Goal: Task Accomplishment & Management: Manage account settings

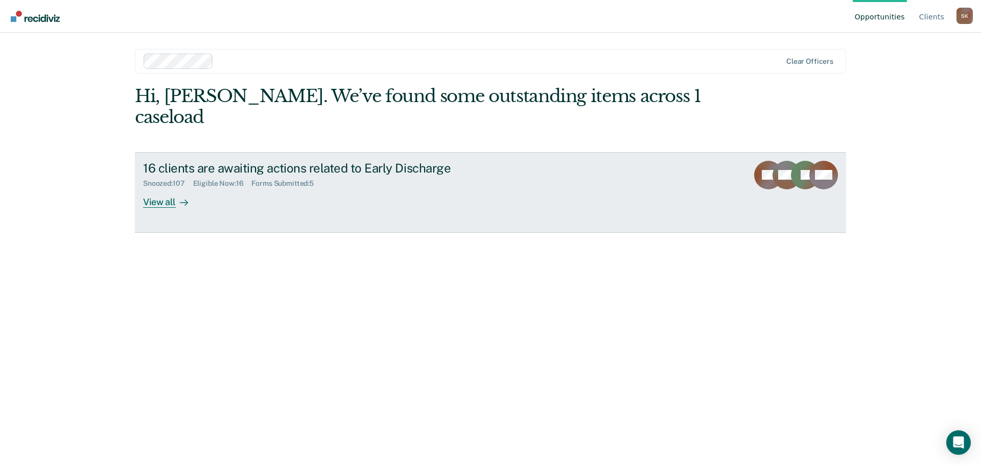
click at [144, 188] on div "View all" at bounding box center [171, 198] width 57 height 20
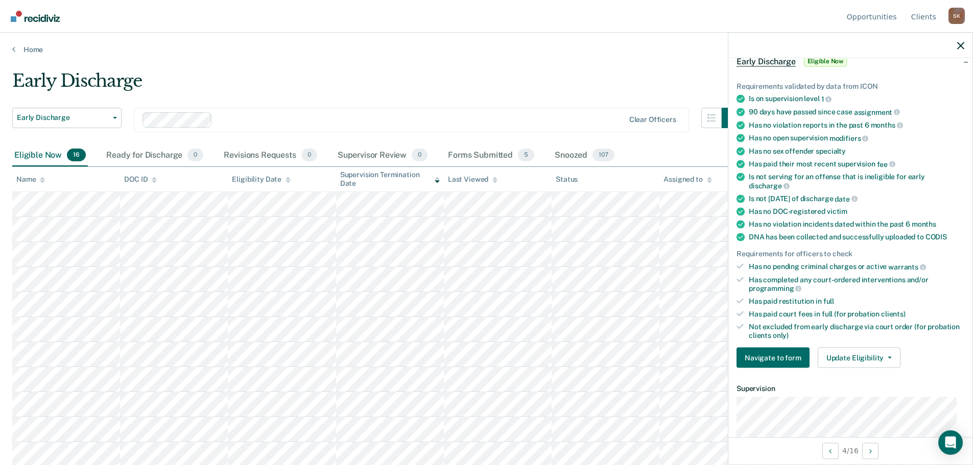
scroll to position [242, 0]
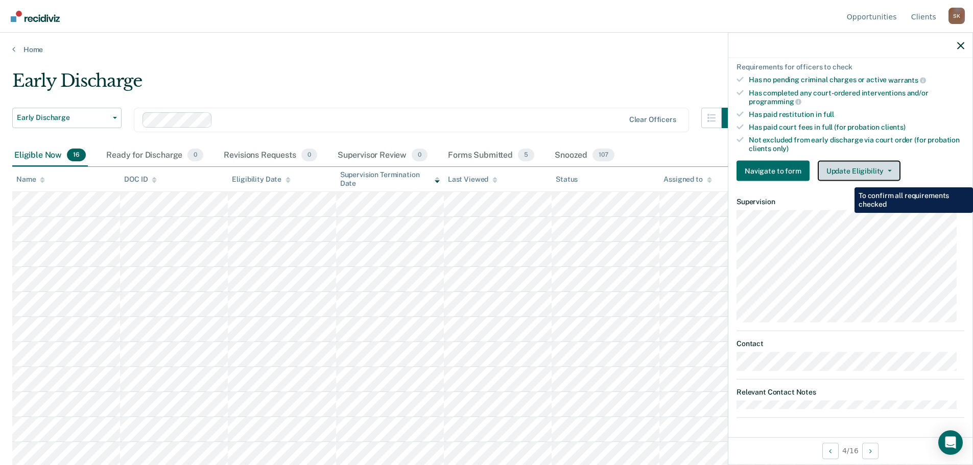
click at [850, 166] on button "Update Eligibility" at bounding box center [859, 171] width 83 height 20
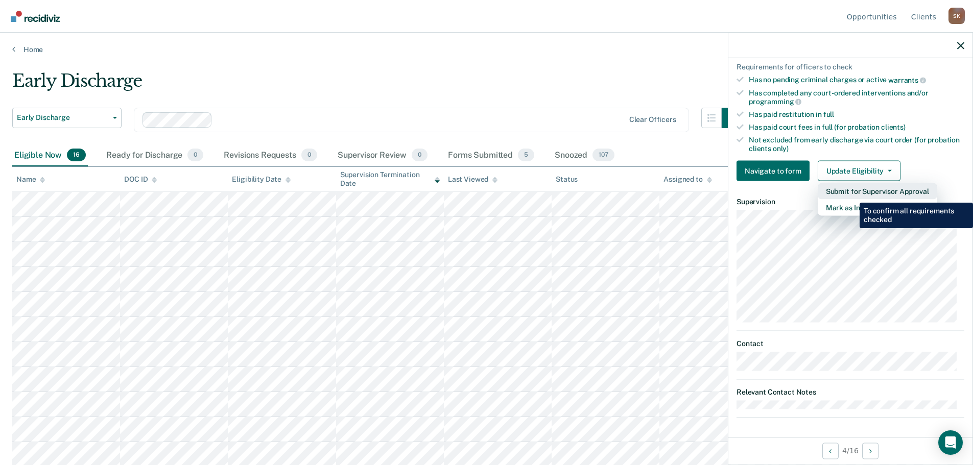
click at [852, 195] on button "Submit for Supervisor Approval" at bounding box center [878, 191] width 120 height 16
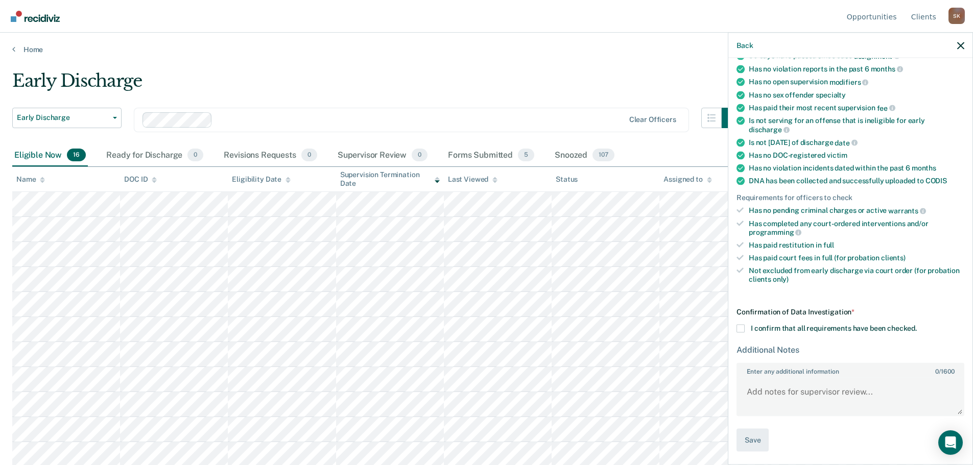
click at [742, 331] on span at bounding box center [741, 329] width 8 height 8
click at [917, 325] on input "I confirm that all requirements have been checked." at bounding box center [917, 325] width 0 height 0
click at [806, 404] on textarea "Enter any additional information 0 / 1600" at bounding box center [851, 397] width 226 height 38
click at [861, 390] on textarea "Warrant out of [US_STATE] is in-[PERSON_NAME] pickup only" at bounding box center [851, 397] width 226 height 38
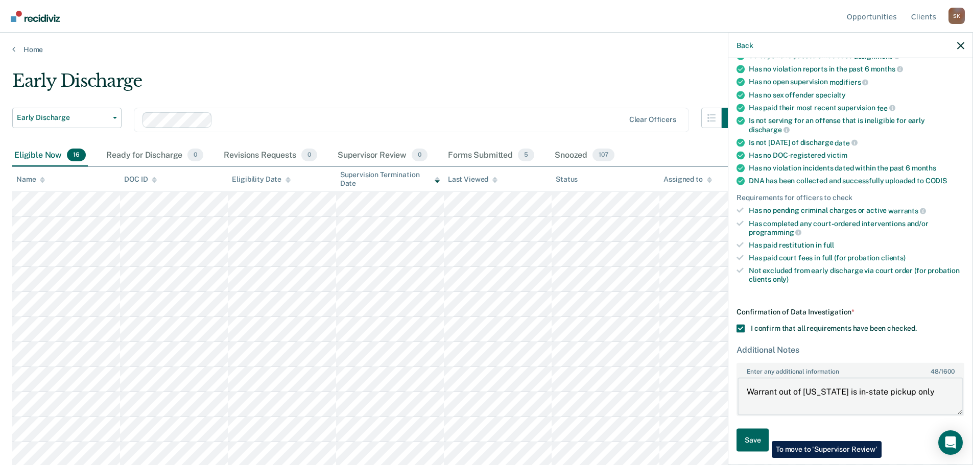
type textarea "Warrant out of [US_STATE] is in-state pickup only"
click at [764, 434] on button "Save" at bounding box center [753, 440] width 32 height 23
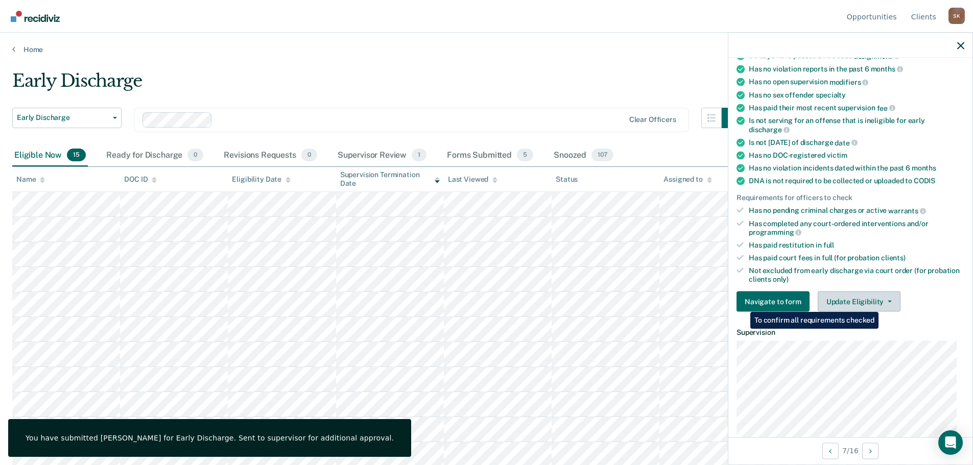
click at [881, 304] on div "Update Eligibility Submit for Supervisor Approval [PERSON_NAME] as Ineligible" at bounding box center [859, 302] width 83 height 20
click at [881, 304] on button "Update Eligibility" at bounding box center [859, 302] width 83 height 20
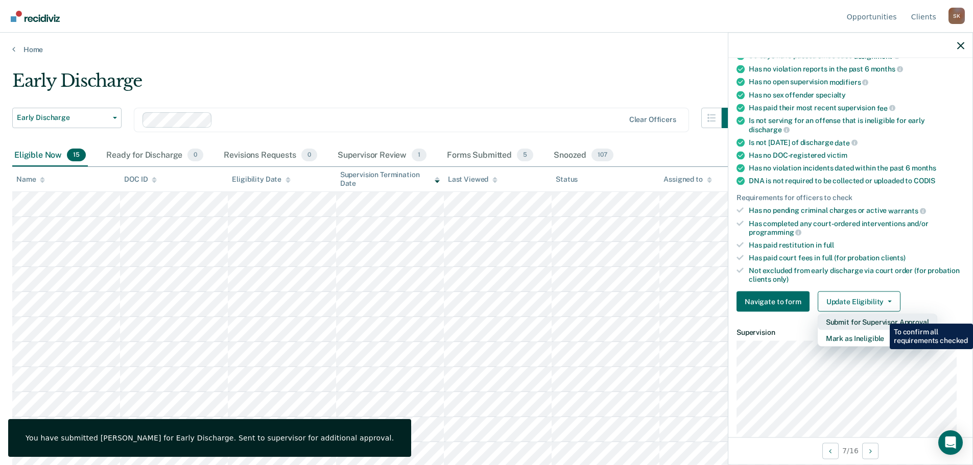
click at [882, 316] on button "Submit for Supervisor Approval" at bounding box center [878, 322] width 120 height 16
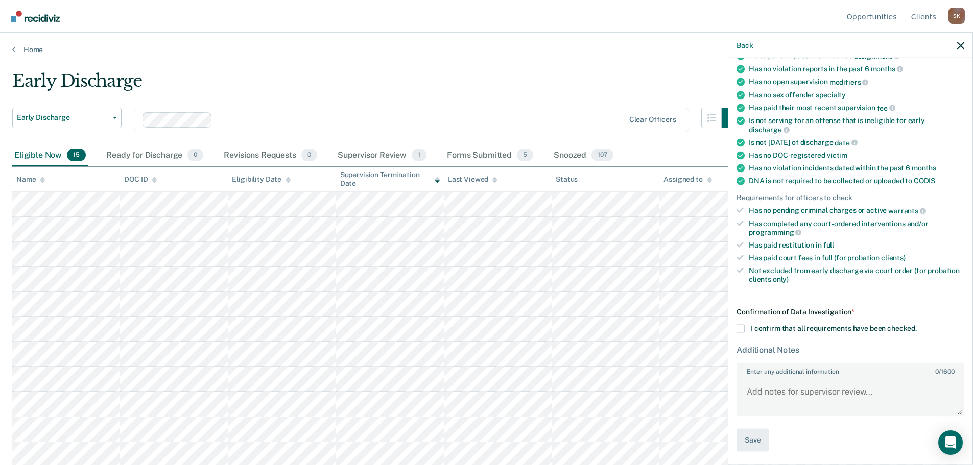
click at [777, 331] on span "I confirm that all requirements have been checked." at bounding box center [834, 328] width 166 height 8
click at [917, 325] on input "I confirm that all requirements have been checked." at bounding box center [917, 325] width 0 height 0
click at [766, 434] on button "Save" at bounding box center [753, 440] width 32 height 23
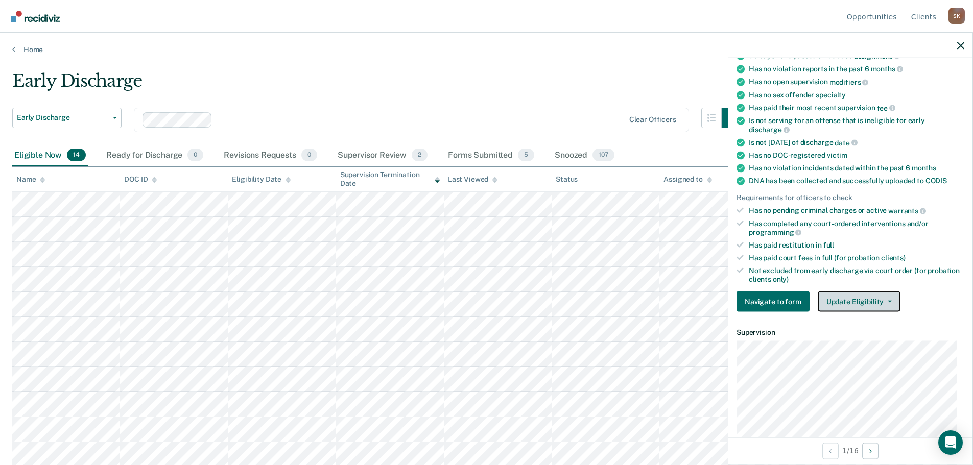
click at [828, 301] on button "Update Eligibility" at bounding box center [859, 302] width 83 height 20
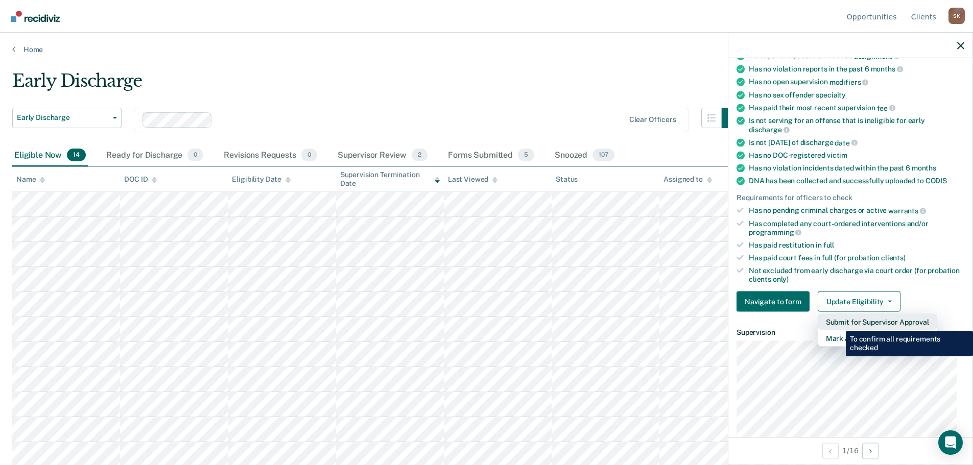
click at [838, 323] on button "Submit for Supervisor Approval" at bounding box center [878, 322] width 120 height 16
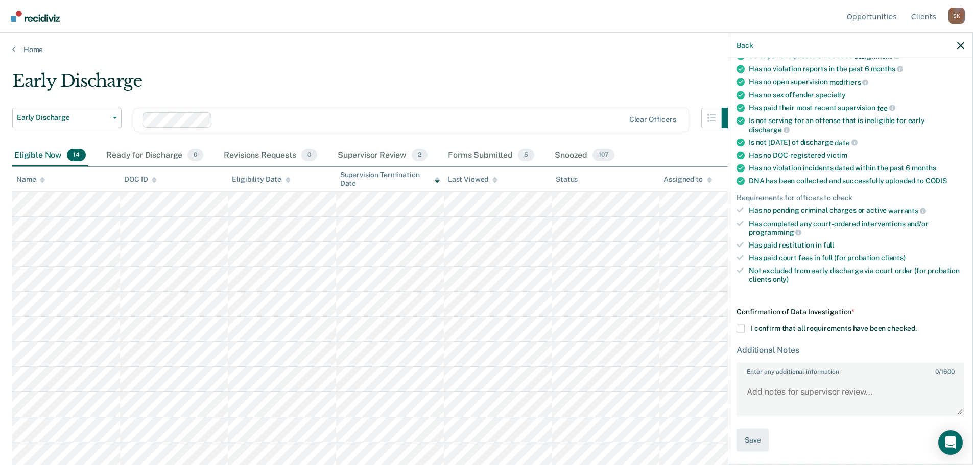
click at [781, 324] on span "I confirm that all requirements have been checked." at bounding box center [834, 328] width 166 height 8
click at [917, 325] on input "I confirm that all requirements have been checked." at bounding box center [917, 325] width 0 height 0
click at [757, 445] on button "Save" at bounding box center [753, 440] width 32 height 23
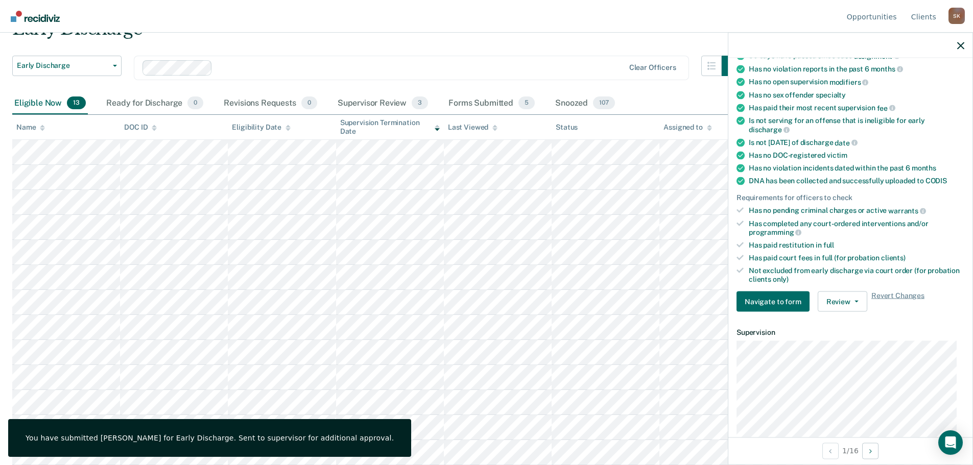
scroll to position [154, 0]
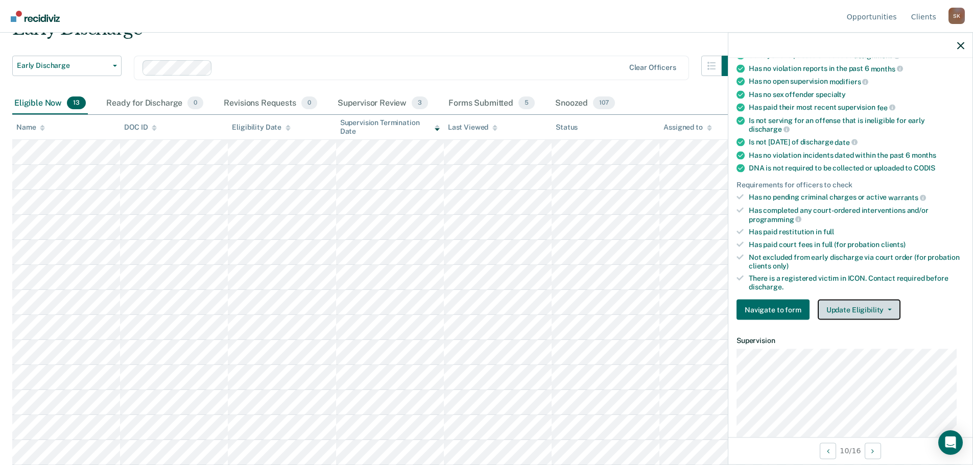
click at [838, 305] on button "Update Eligibility" at bounding box center [859, 310] width 83 height 20
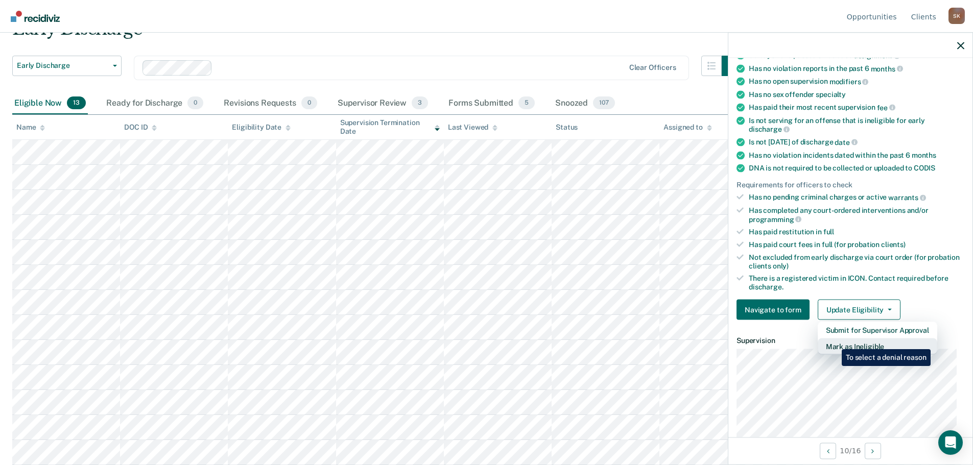
click at [834, 342] on button "Mark as Ineligible" at bounding box center [878, 347] width 120 height 16
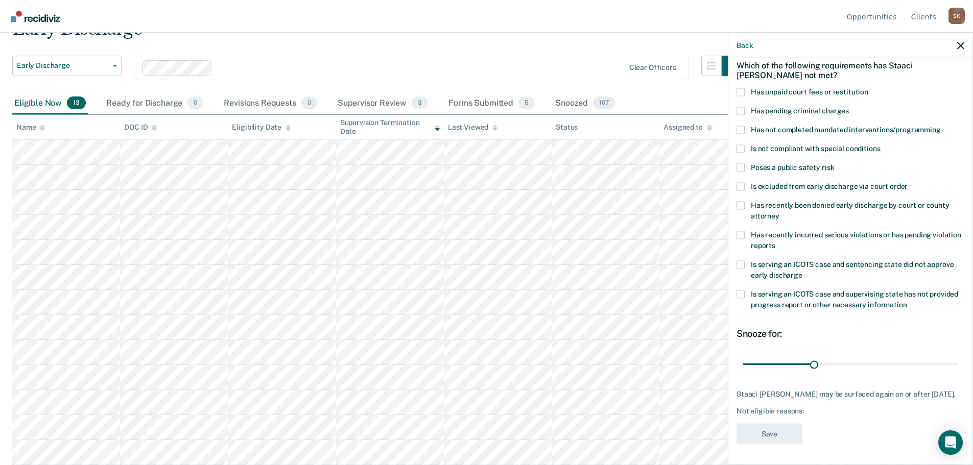
click at [756, 125] on span "Has not completed mandated interventions/programming" at bounding box center [846, 129] width 190 height 8
click at [941, 126] on input "Has not completed mandated interventions/programming" at bounding box center [941, 126] width 0 height 0
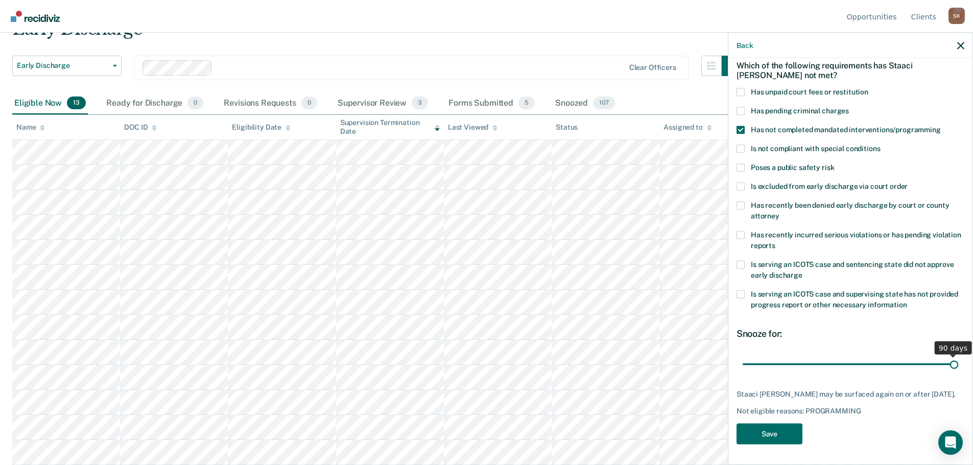
scroll to position [47, 0]
drag, startPoint x: 813, startPoint y: 355, endPoint x: 973, endPoint y: 356, distance: 160.4
type input "90"
click at [959, 357] on input "range" at bounding box center [851, 366] width 216 height 18
click at [774, 426] on button "Save" at bounding box center [770, 435] width 66 height 21
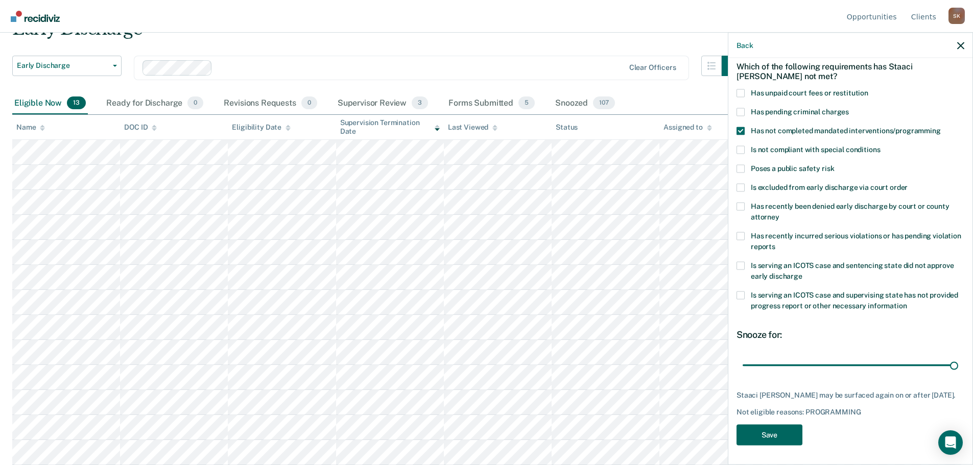
scroll to position [27, 0]
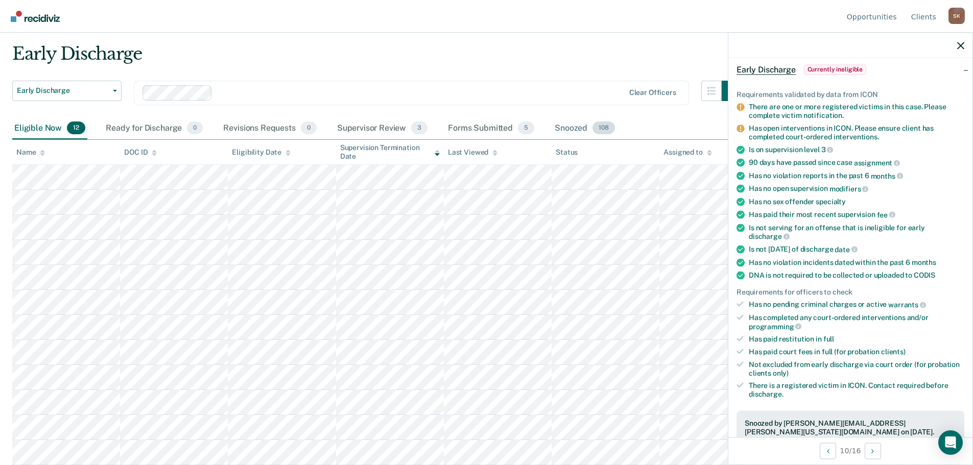
click at [573, 123] on div "Snoozed 108" at bounding box center [585, 129] width 64 height 22
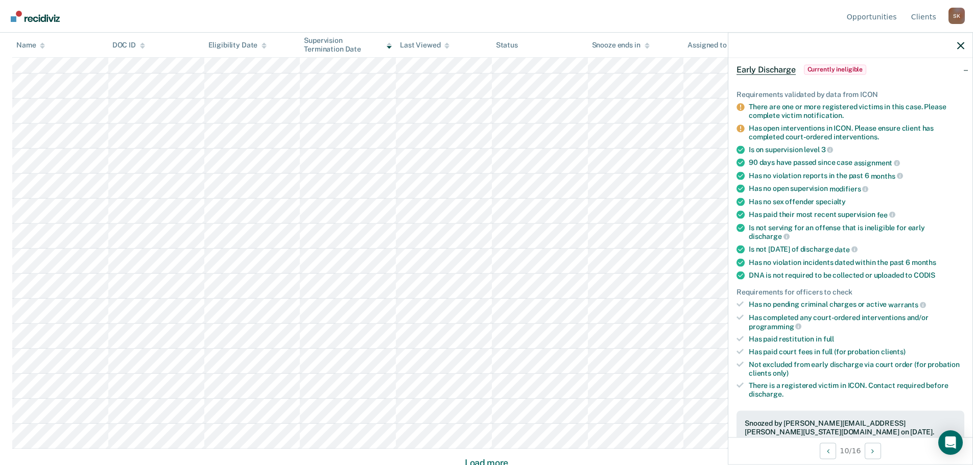
scroll to position [498, 0]
click at [475, 459] on button "Load more" at bounding box center [487, 459] width 50 height 12
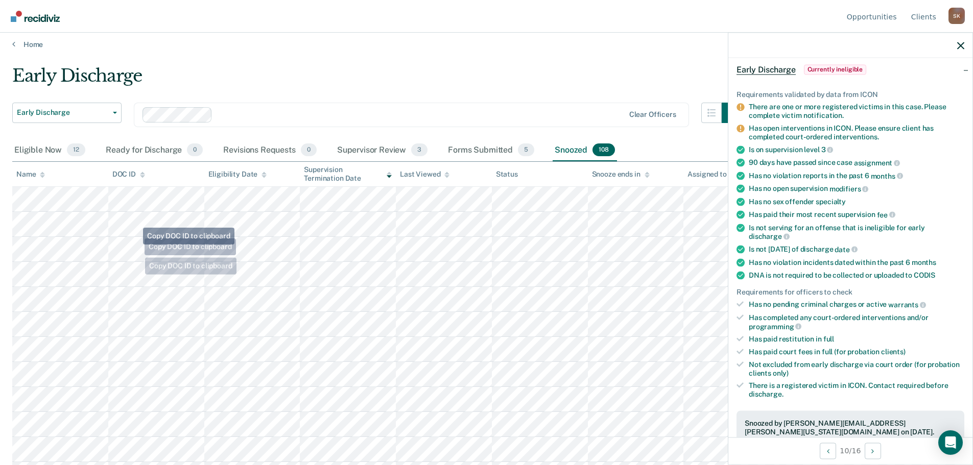
scroll to position [0, 0]
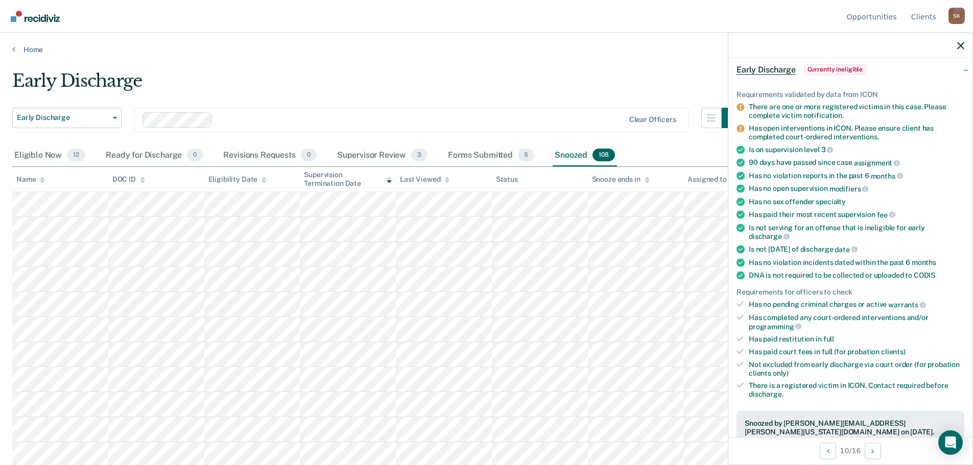
click at [39, 183] on div "Name" at bounding box center [30, 179] width 29 height 9
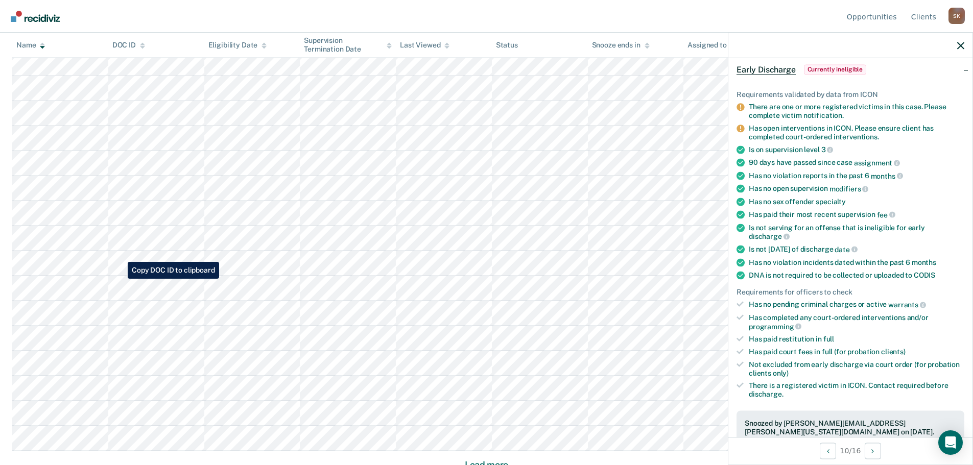
scroll to position [1249, 0]
click at [498, 459] on button "Load more" at bounding box center [487, 459] width 50 height 12
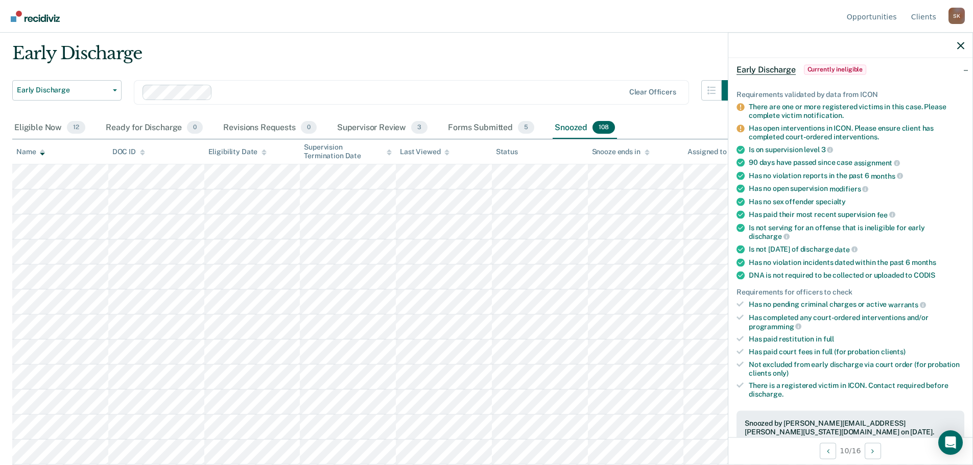
scroll to position [0, 0]
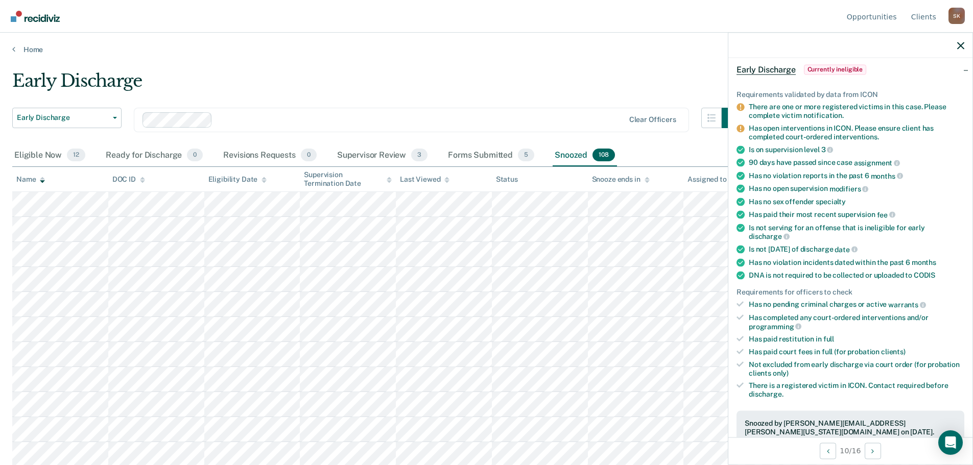
click at [9, 159] on main "Early Discharge Early Discharge Early Discharge Clear officers Eligible Now 12 …" at bounding box center [486, 258] width 973 height 408
click at [46, 153] on div "Eligible Now 12" at bounding box center [49, 156] width 75 height 22
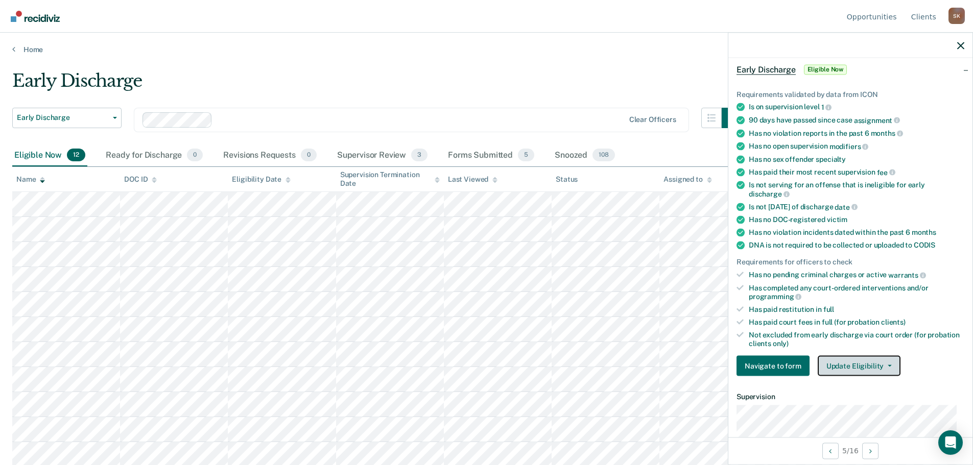
click at [864, 363] on button "Update Eligibility" at bounding box center [859, 366] width 83 height 20
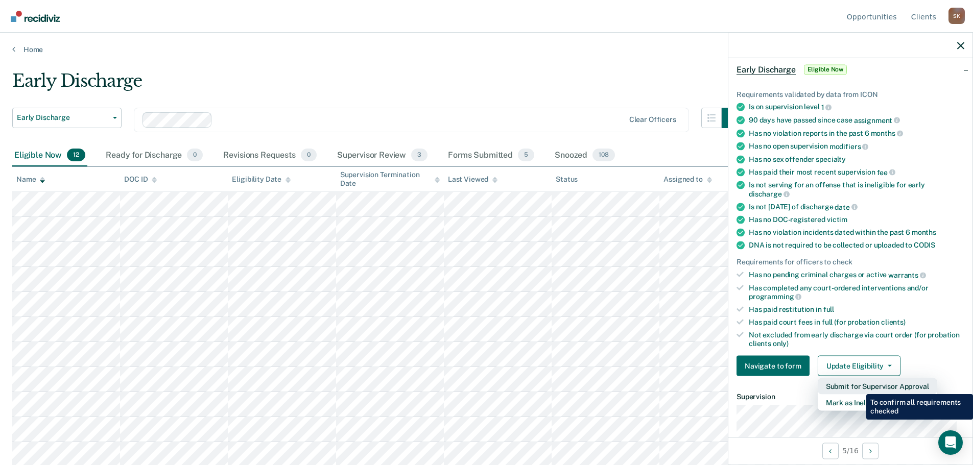
click at [859, 387] on button "Submit for Supervisor Approval" at bounding box center [878, 387] width 120 height 16
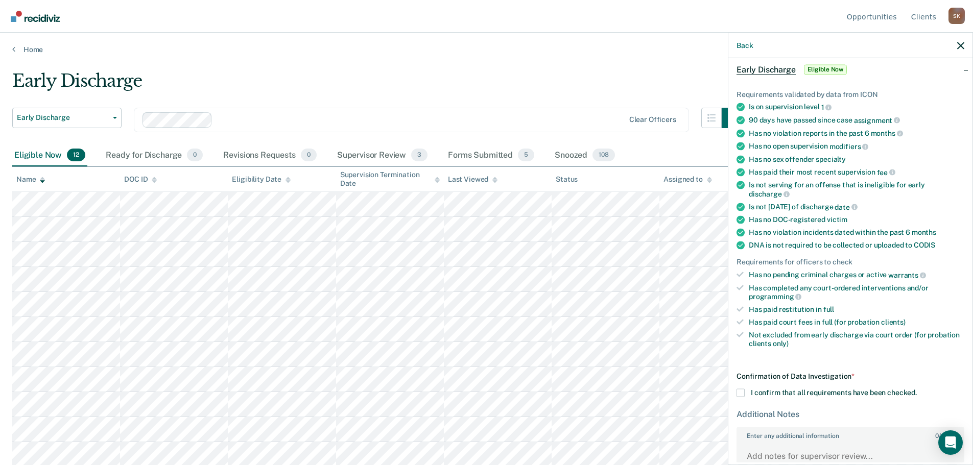
click at [748, 389] on label "I confirm that all requirements have been checked." at bounding box center [851, 393] width 228 height 8
click at [917, 389] on input "I confirm that all requirements have been checked." at bounding box center [917, 389] width 0 height 0
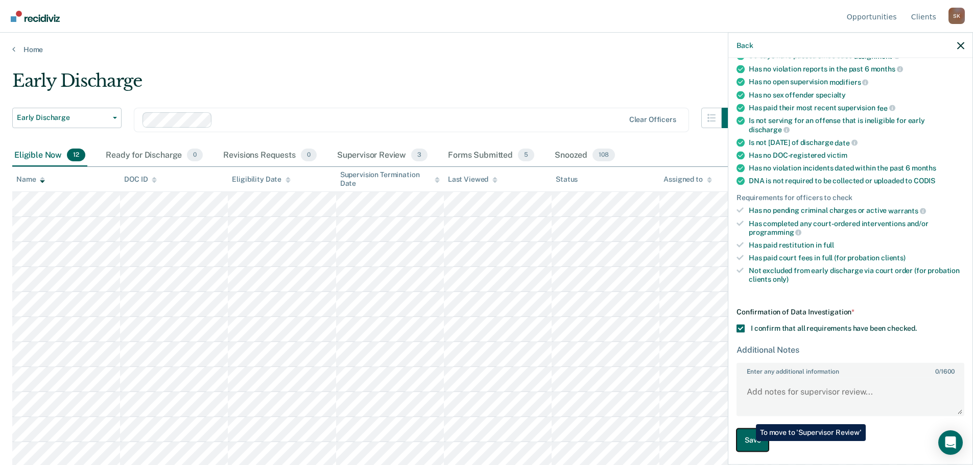
click at [749, 442] on button "Save" at bounding box center [753, 440] width 32 height 23
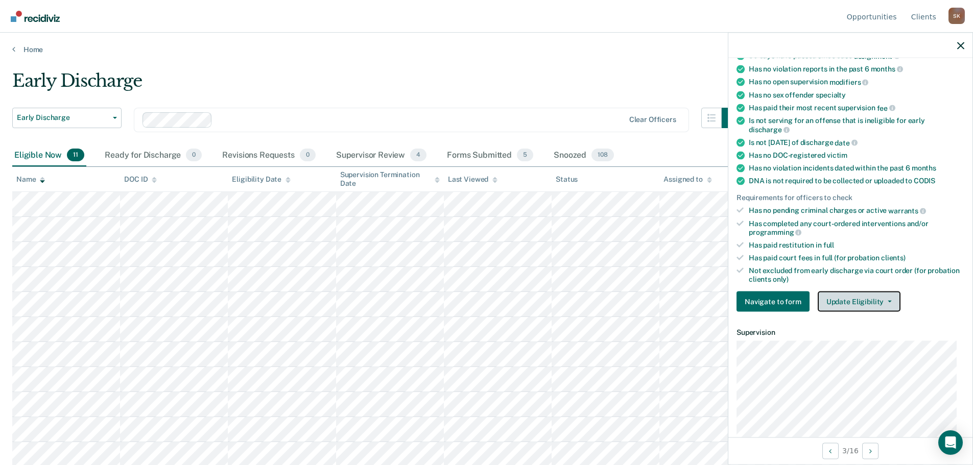
click at [863, 302] on button "Update Eligibility" at bounding box center [859, 302] width 83 height 20
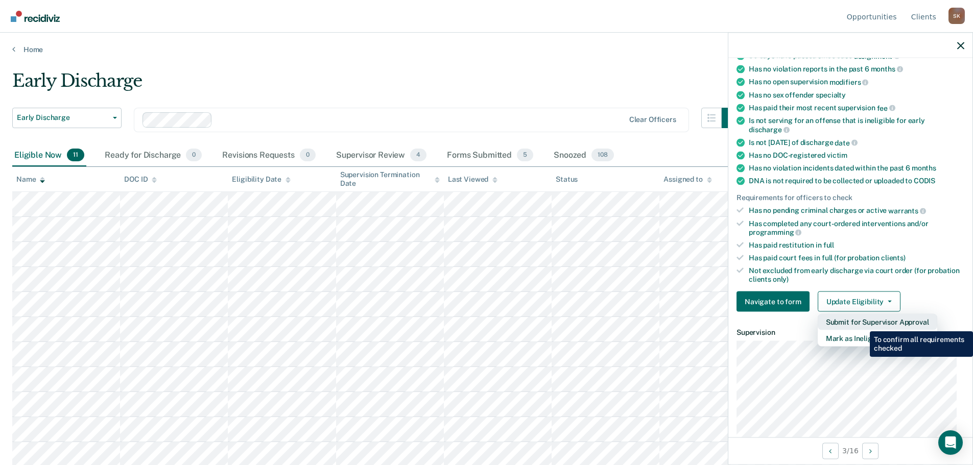
click at [862, 324] on button "Submit for Supervisor Approval" at bounding box center [878, 322] width 120 height 16
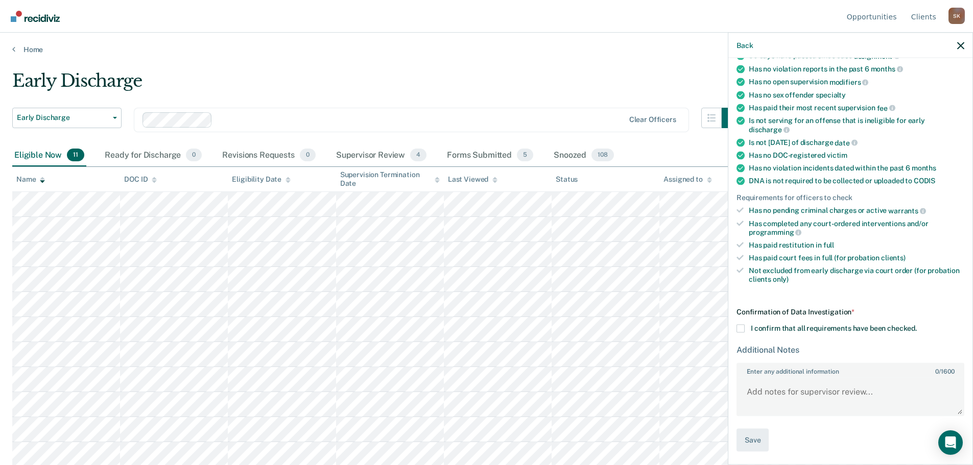
click at [771, 335] on div "Confirmation of Data Investigation * I confirm that all requirements have been …" at bounding box center [851, 380] width 228 height 144
click at [769, 332] on div "Confirmation of Data Investigation * I confirm that all requirements have been …" at bounding box center [851, 380] width 228 height 144
click at [742, 329] on span at bounding box center [741, 329] width 8 height 8
click at [917, 325] on input "I confirm that all requirements have been checked." at bounding box center [917, 325] width 0 height 0
click at [759, 436] on button "Save" at bounding box center [753, 440] width 32 height 23
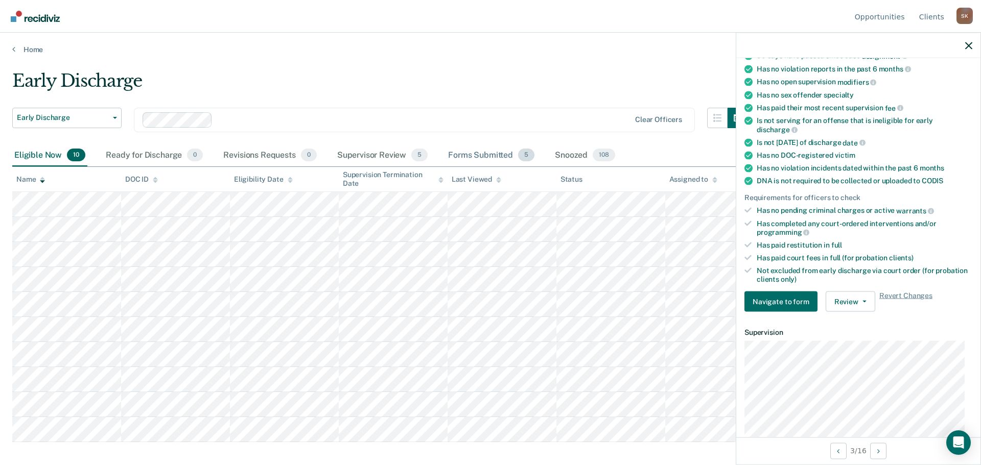
click at [504, 160] on div "Forms Submitted 5" at bounding box center [491, 156] width 90 height 22
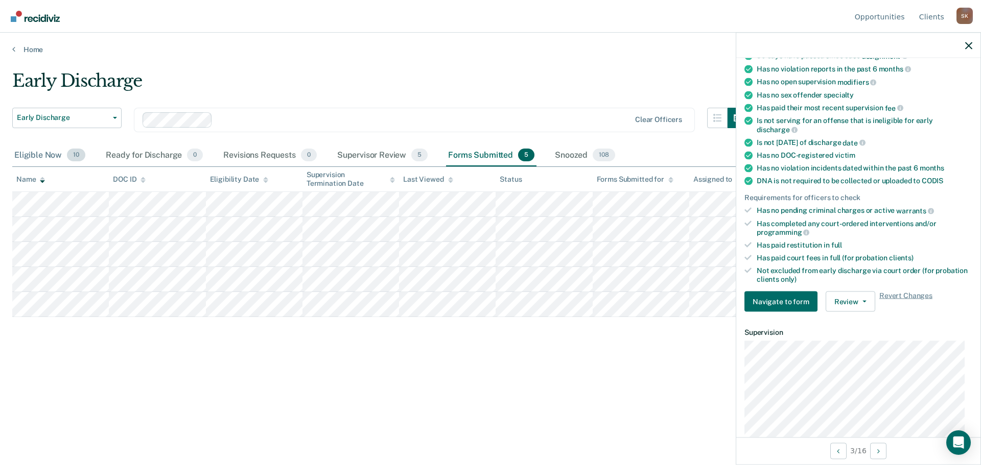
click at [59, 153] on div "Eligible Now 10" at bounding box center [49, 156] width 75 height 22
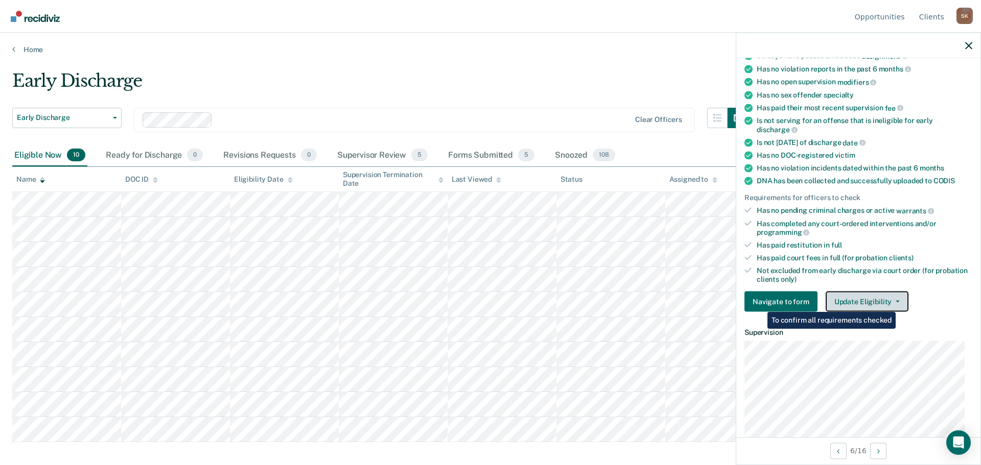
click at [884, 302] on button "Update Eligibility" at bounding box center [867, 302] width 83 height 20
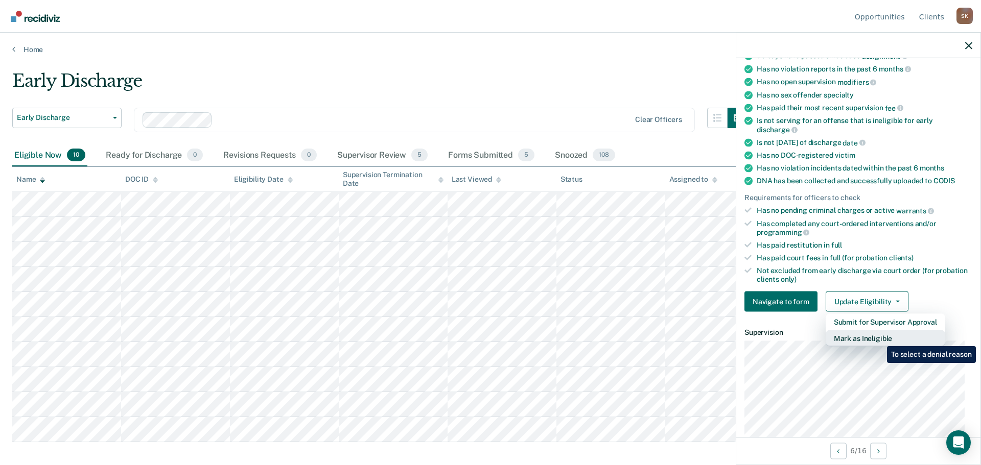
click at [879, 339] on button "Mark as Ineligible" at bounding box center [886, 339] width 120 height 16
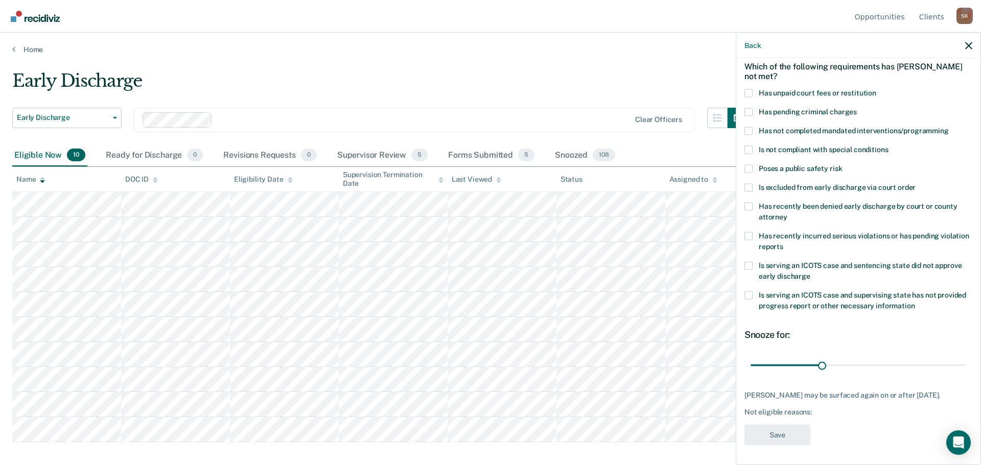
click at [823, 133] on span "Has not completed mandated interventions/programming" at bounding box center [854, 130] width 190 height 8
click at [949, 127] on input "Has not completed mandated interventions/programming" at bounding box center [949, 127] width 0 height 0
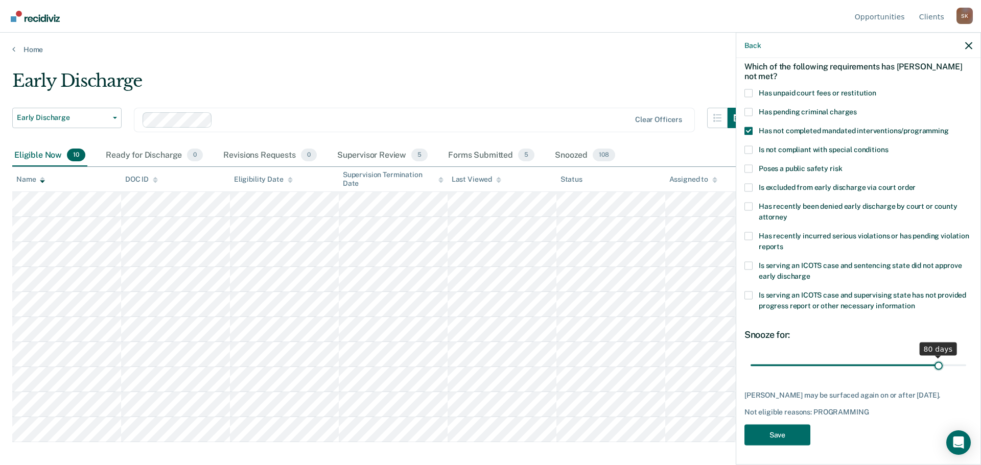
drag, startPoint x: 823, startPoint y: 363, endPoint x: 931, endPoint y: 360, distance: 108.4
type input "80"
click at [931, 360] on input "range" at bounding box center [859, 366] width 216 height 18
click at [762, 428] on button "Save" at bounding box center [777, 435] width 66 height 21
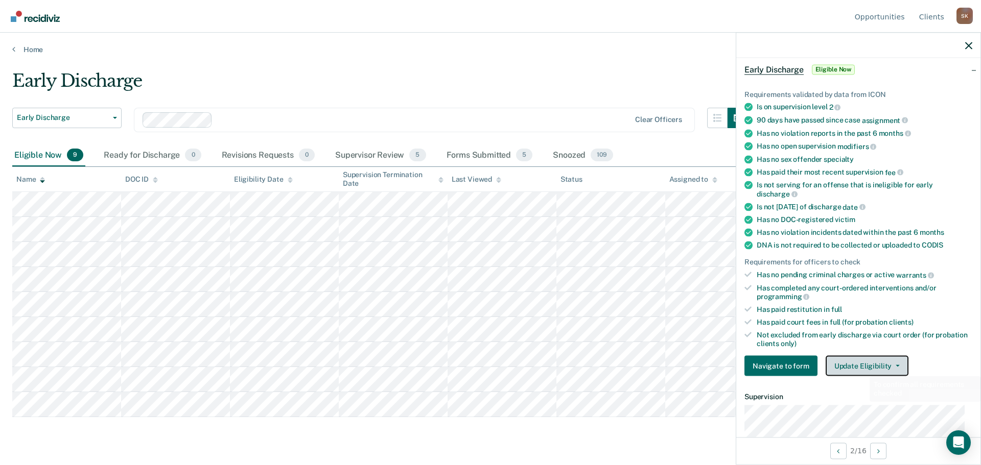
click at [862, 368] on button "Update Eligibility" at bounding box center [867, 366] width 83 height 20
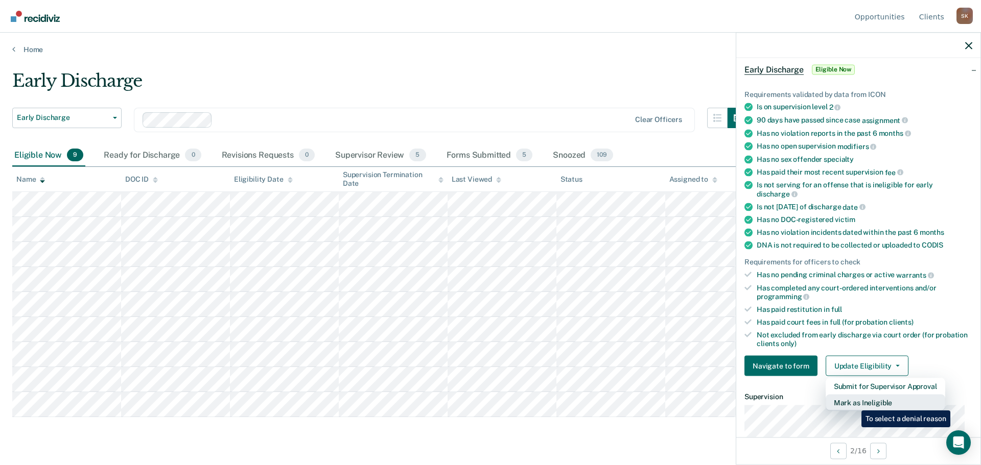
click at [854, 403] on button "Mark as Ineligible" at bounding box center [886, 403] width 120 height 16
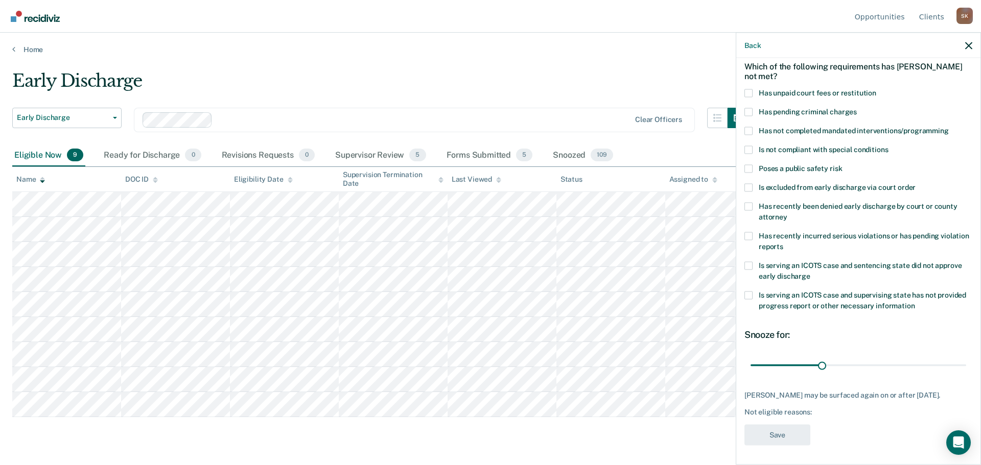
click at [812, 128] on span "Has not completed mandated interventions/programming" at bounding box center [854, 130] width 190 height 8
click at [949, 127] on input "Has not completed mandated interventions/programming" at bounding box center [949, 127] width 0 height 0
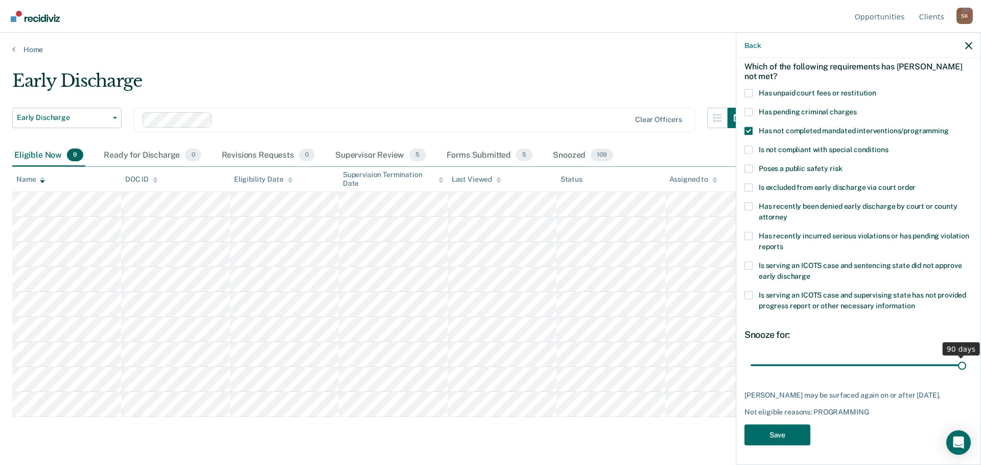
drag, startPoint x: 820, startPoint y: 366, endPoint x: 996, endPoint y: 358, distance: 176.5
type input "90"
click at [966, 358] on input "range" at bounding box center [859, 366] width 216 height 18
click at [782, 445] on button "Save" at bounding box center [777, 435] width 66 height 21
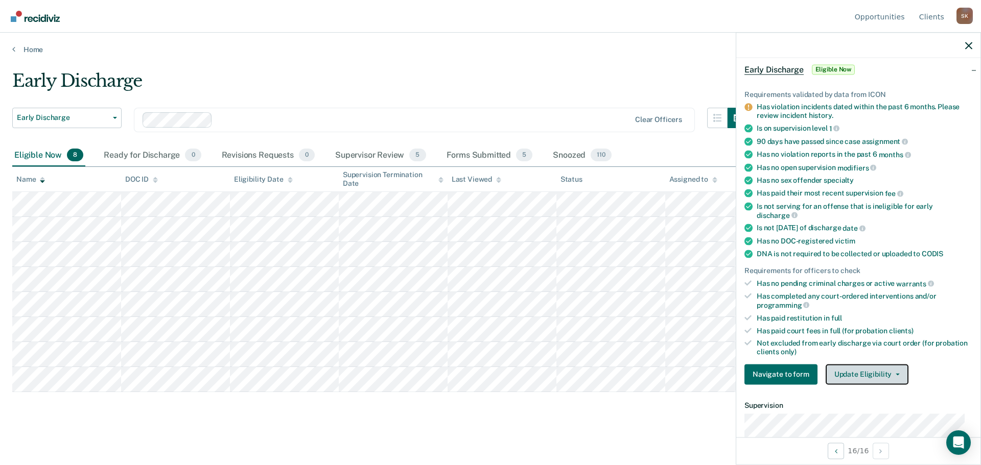
click at [880, 370] on button "Update Eligibility" at bounding box center [867, 374] width 83 height 20
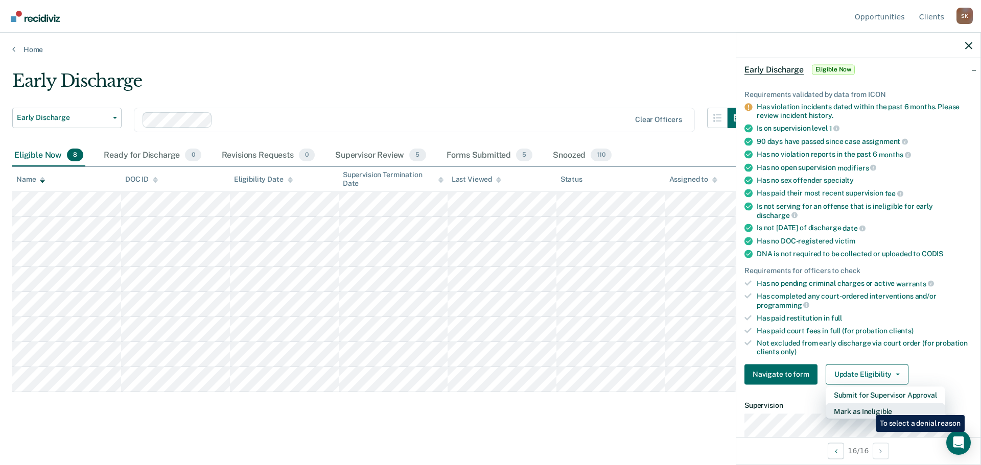
click at [868, 408] on button "Mark as Ineligible" at bounding box center [886, 411] width 120 height 16
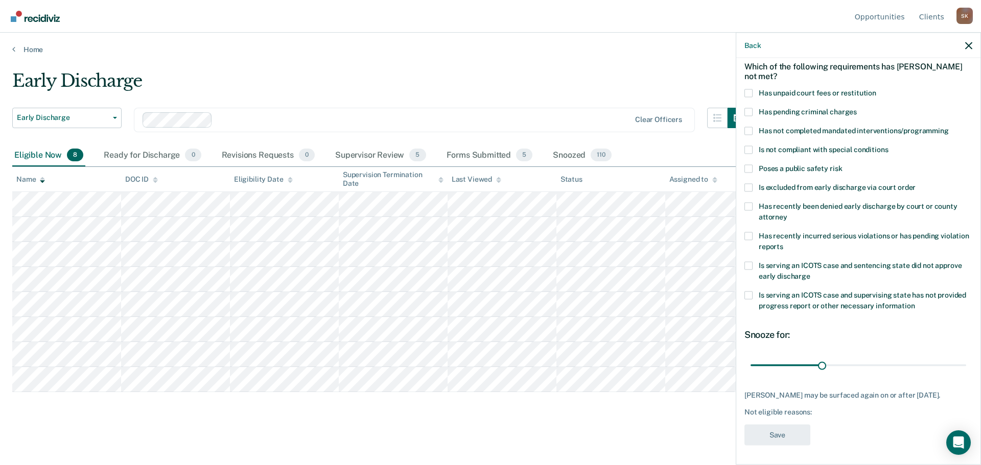
click at [757, 92] on label "Has unpaid court fees or restitution" at bounding box center [858, 94] width 228 height 11
click at [876, 89] on input "Has unpaid court fees or restitution" at bounding box center [876, 89] width 0 height 0
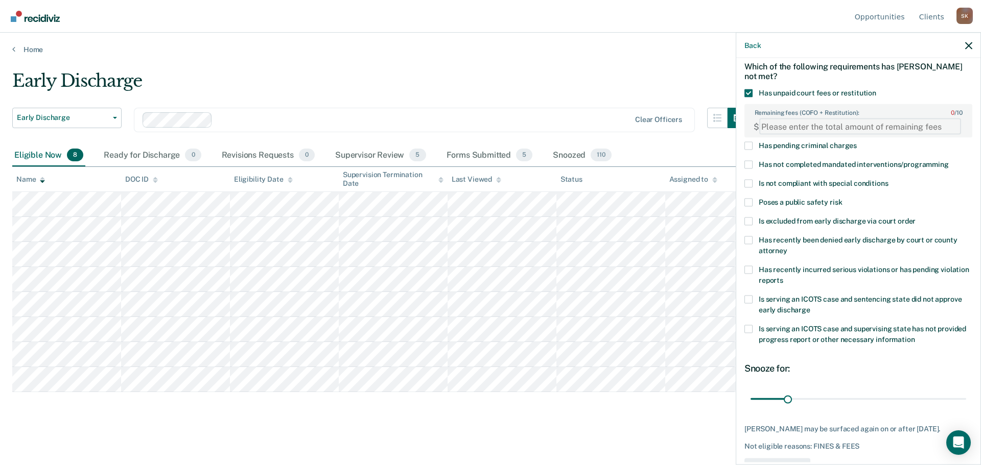
click at [786, 131] on FEESReasonInput "Remaining fees (COFO + Restitution): 0 / 10" at bounding box center [860, 127] width 202 height 16
type FEESReasonInput "1247.50"
click at [759, 161] on span "Has not completed mandated interventions/programming" at bounding box center [854, 164] width 190 height 8
click at [949, 161] on input "Has not completed mandated interventions/programming" at bounding box center [949, 161] width 0 height 0
drag, startPoint x: 783, startPoint y: 397, endPoint x: 820, endPoint y: 400, distance: 36.4
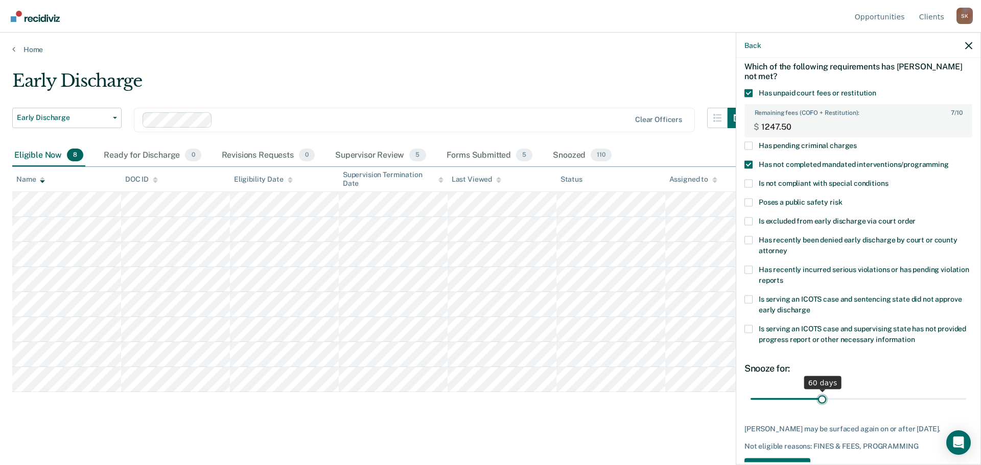
type input "60"
click at [820, 400] on input "range" at bounding box center [859, 399] width 216 height 18
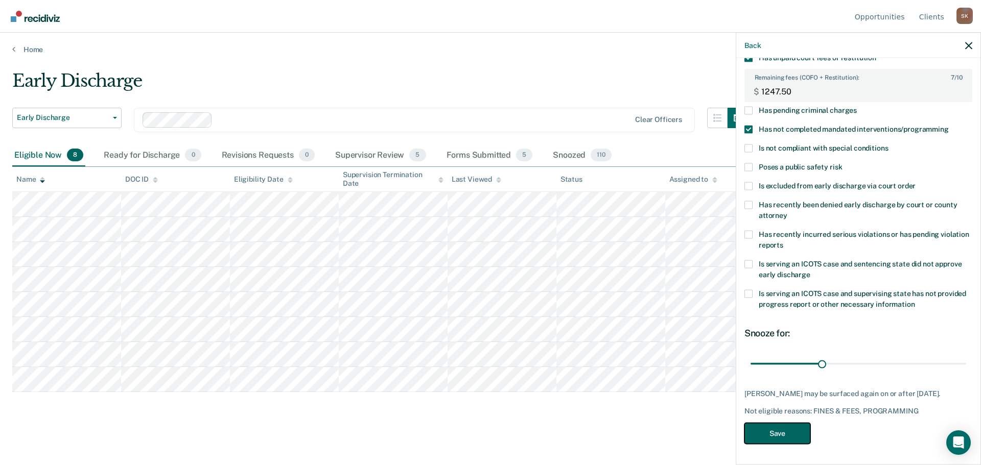
click at [771, 431] on button "Save" at bounding box center [777, 434] width 66 height 21
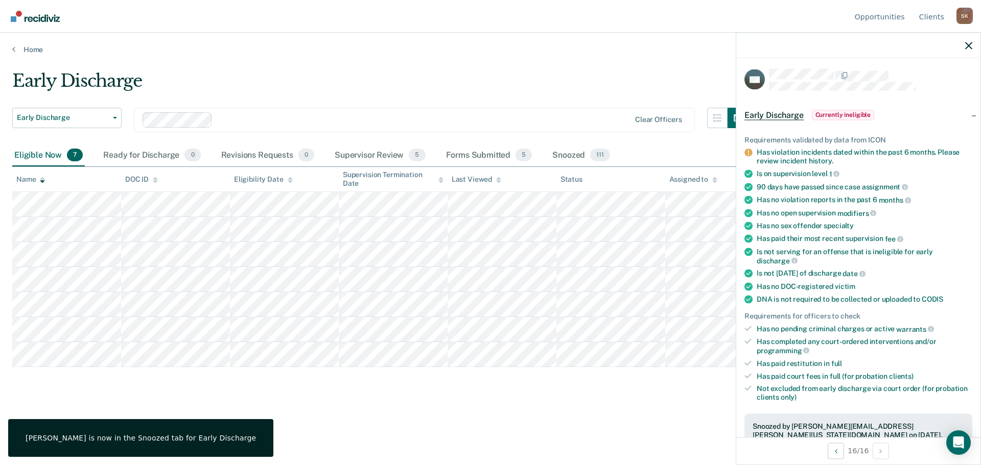
scroll to position [0, 0]
click at [967, 44] on icon "button" at bounding box center [968, 45] width 7 height 7
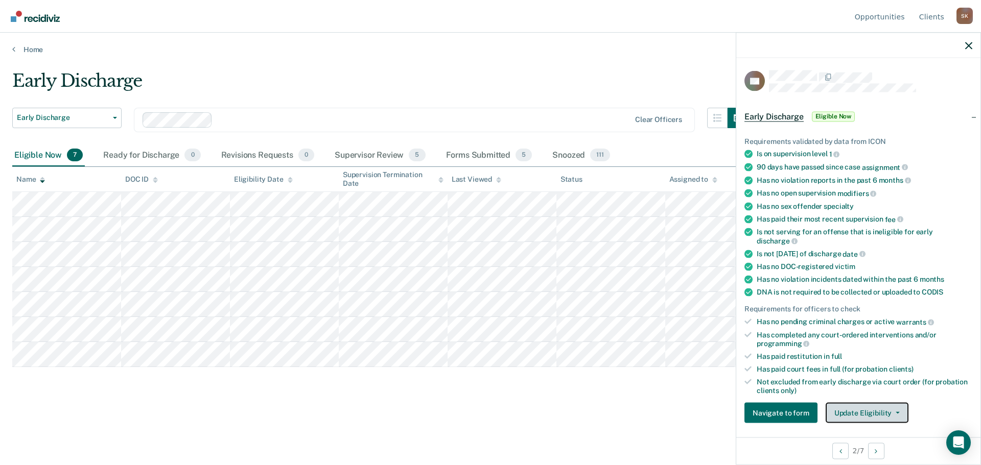
click at [844, 410] on button "Update Eligibility" at bounding box center [867, 413] width 83 height 20
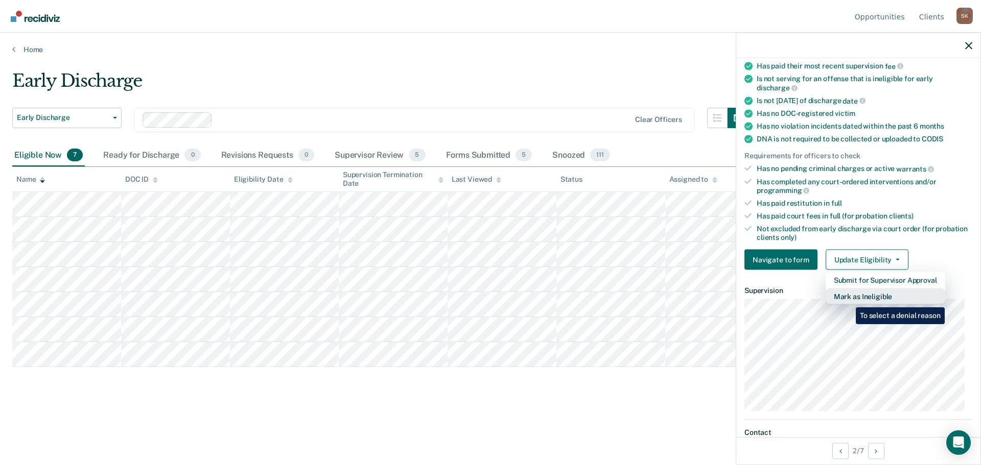
click at [848, 300] on button "Mark as Ineligible" at bounding box center [886, 297] width 120 height 16
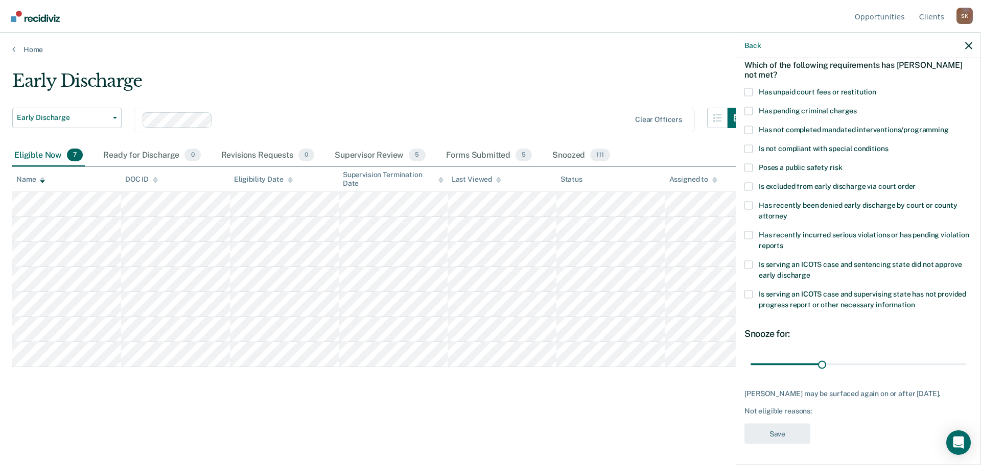
scroll to position [47, 0]
click at [788, 129] on span "Has not completed mandated interventions/programming" at bounding box center [854, 130] width 190 height 8
click at [949, 127] on input "Has not completed mandated interventions/programming" at bounding box center [949, 127] width 0 height 0
click at [823, 364] on input "range" at bounding box center [859, 366] width 216 height 18
type input "31"
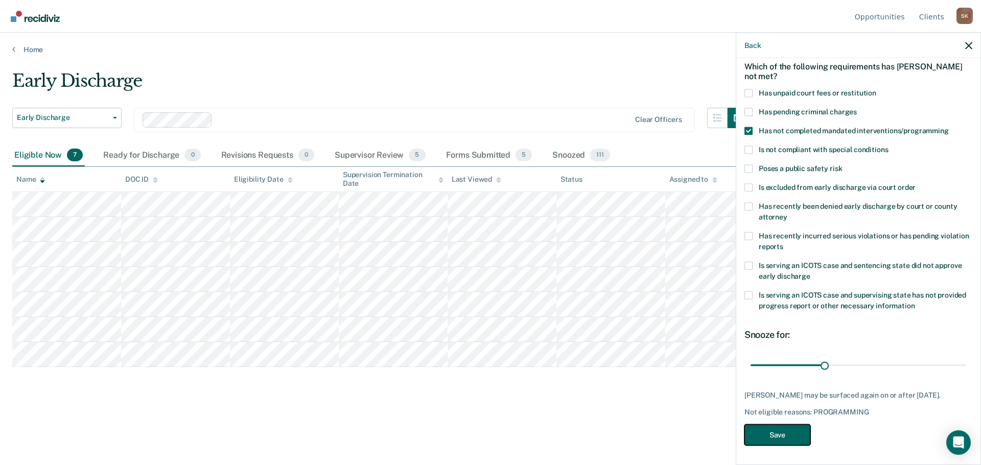
click at [786, 431] on button "Save" at bounding box center [777, 435] width 66 height 21
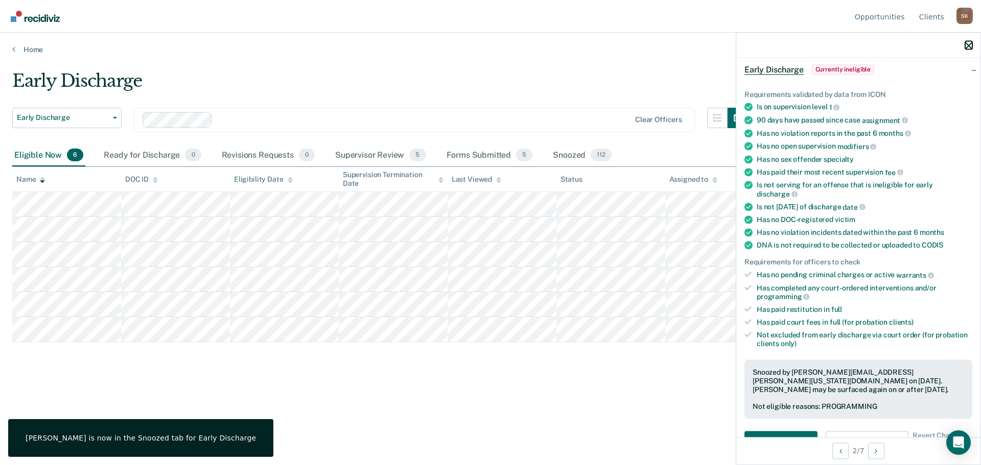
click at [970, 46] on icon "button" at bounding box center [968, 45] width 7 height 7
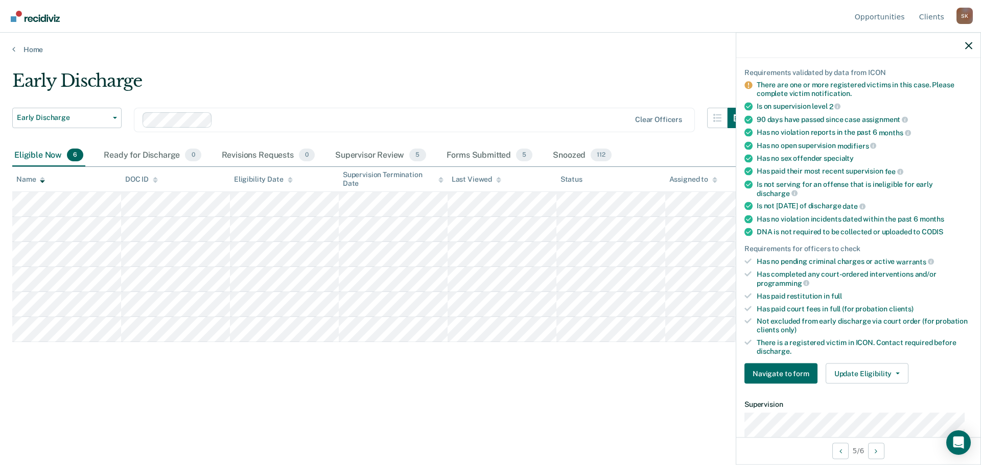
scroll to position [204, 0]
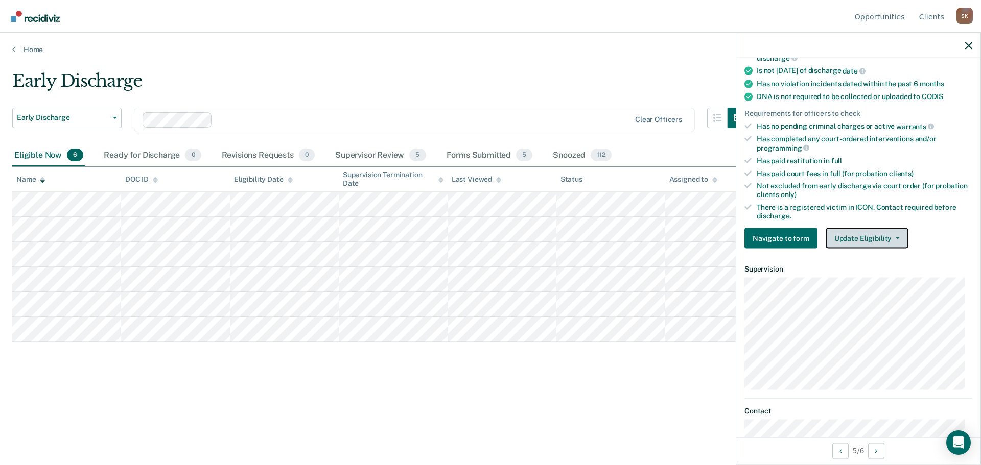
drag, startPoint x: 874, startPoint y: 233, endPoint x: 875, endPoint y: 238, distance: 5.3
click at [874, 233] on button "Update Eligibility" at bounding box center [867, 238] width 83 height 20
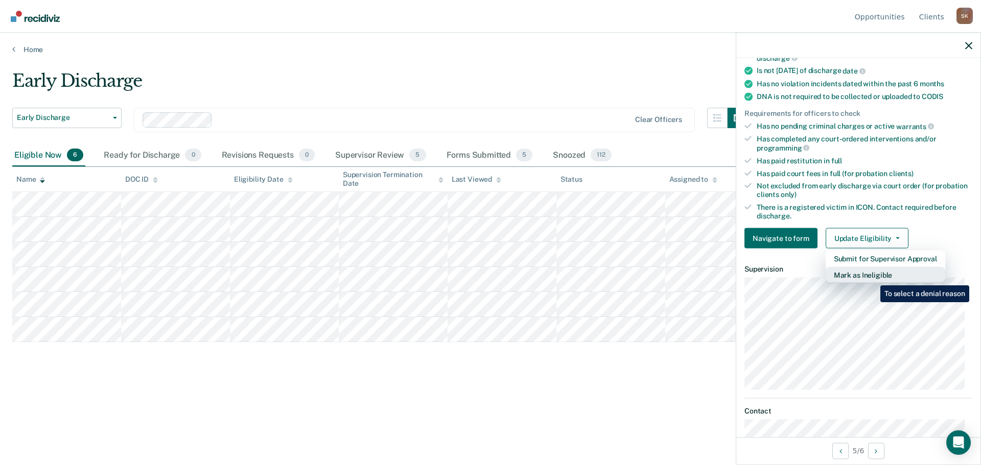
click at [873, 278] on button "Mark as Ineligible" at bounding box center [886, 275] width 120 height 16
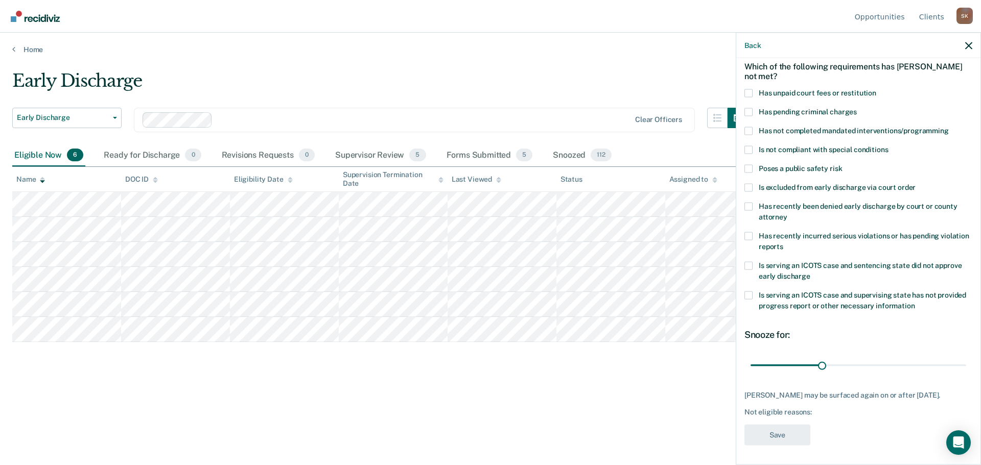
click at [756, 89] on label "Has unpaid court fees or restitution" at bounding box center [858, 94] width 228 height 11
click at [876, 89] on input "Has unpaid court fees or restitution" at bounding box center [876, 89] width 0 height 0
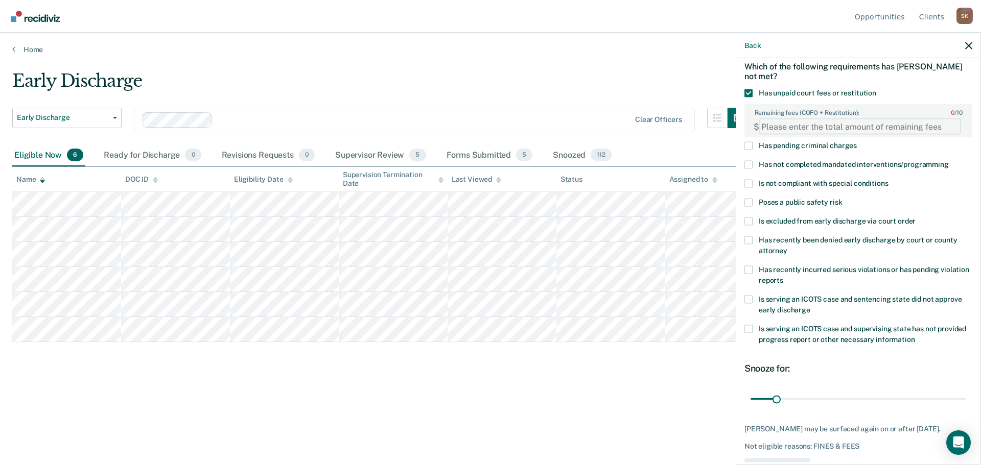
click at [811, 129] on FEESReasonInput "Remaining fees (COFO + Restitution): 0 / 10" at bounding box center [860, 127] width 202 height 16
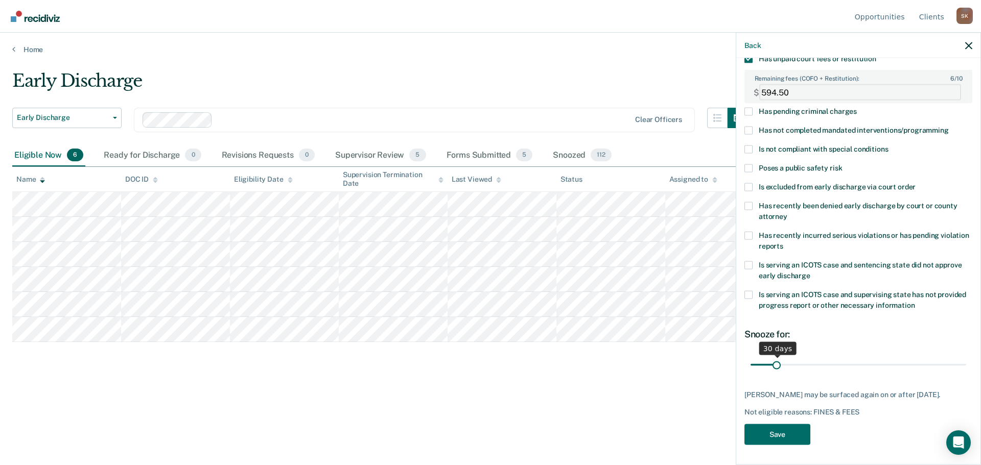
type FEESReasonInput "594.50"
drag, startPoint x: 776, startPoint y: 366, endPoint x: 824, endPoint y: 368, distance: 48.6
type input "95"
click at [824, 368] on input "range" at bounding box center [859, 365] width 216 height 18
click at [784, 432] on button "Save" at bounding box center [777, 435] width 66 height 21
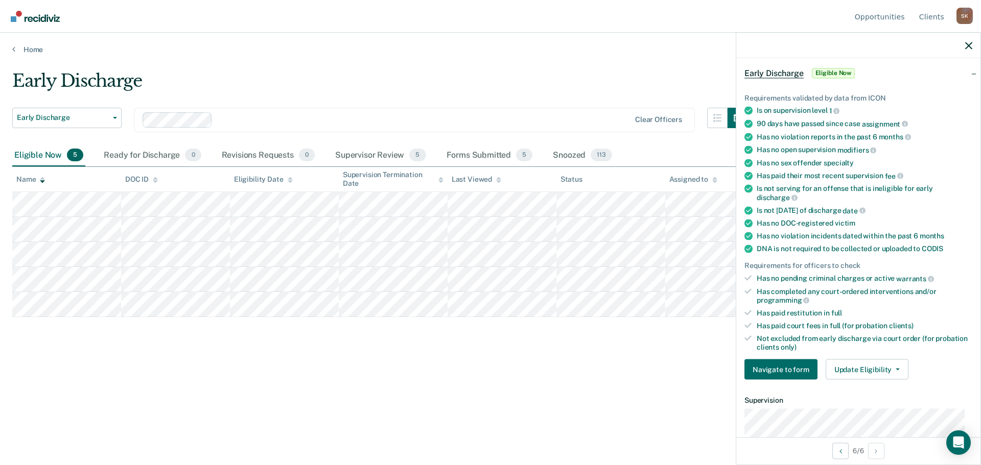
scroll to position [0, 0]
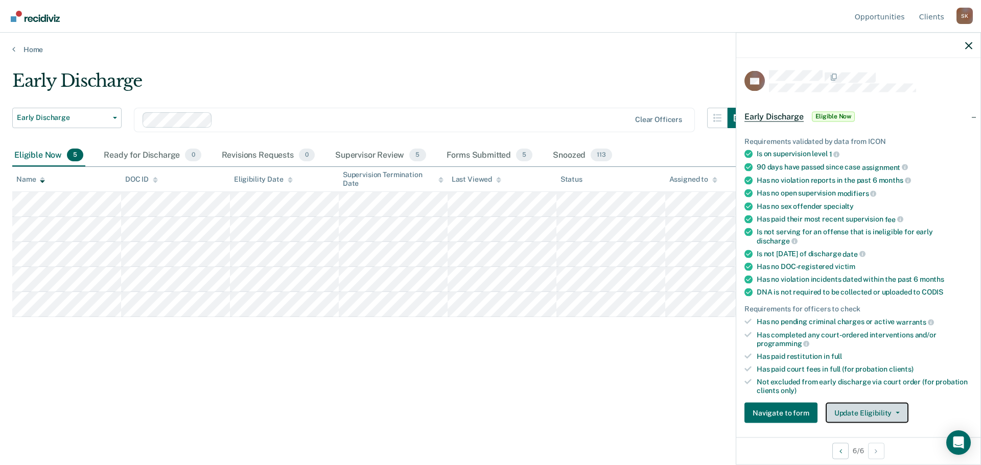
click at [870, 410] on button "Update Eligibility" at bounding box center [867, 413] width 83 height 20
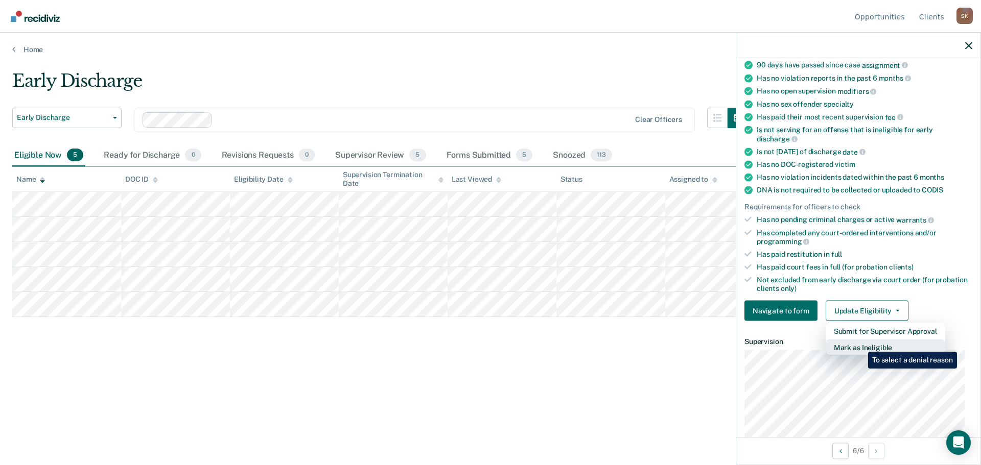
click at [860, 344] on button "Mark as Ineligible" at bounding box center [886, 348] width 120 height 16
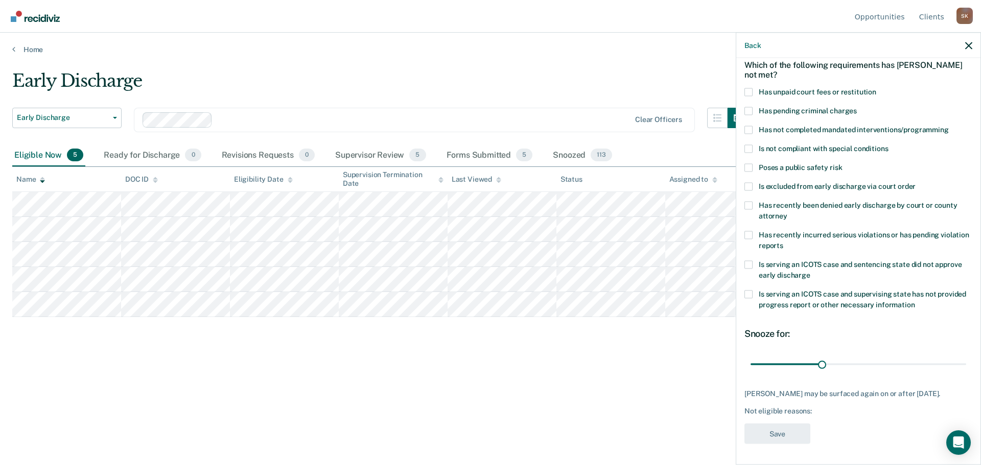
scroll to position [56, 0]
click at [773, 87] on span "Has unpaid court fees or restitution" at bounding box center [818, 91] width 118 height 8
click at [876, 88] on input "Has unpaid court fees or restitution" at bounding box center [876, 88] width 0 height 0
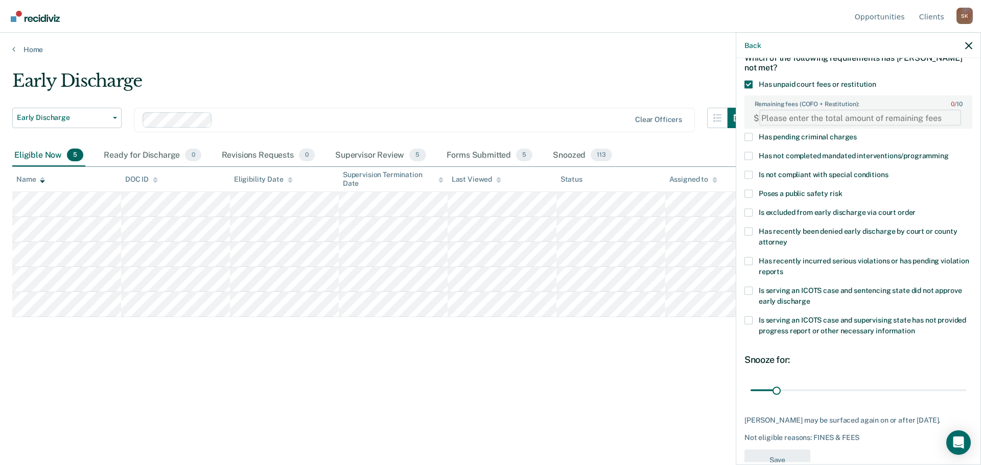
click at [799, 123] on FEESReasonInput "Remaining fees (COFO + Restitution): 0 / 10" at bounding box center [860, 118] width 202 height 16
type FEESReasonInput "725"
click at [791, 157] on span "Has not completed mandated interventions/programming" at bounding box center [854, 156] width 190 height 8
click at [949, 152] on input "Has not completed mandated interventions/programming" at bounding box center [949, 152] width 0 height 0
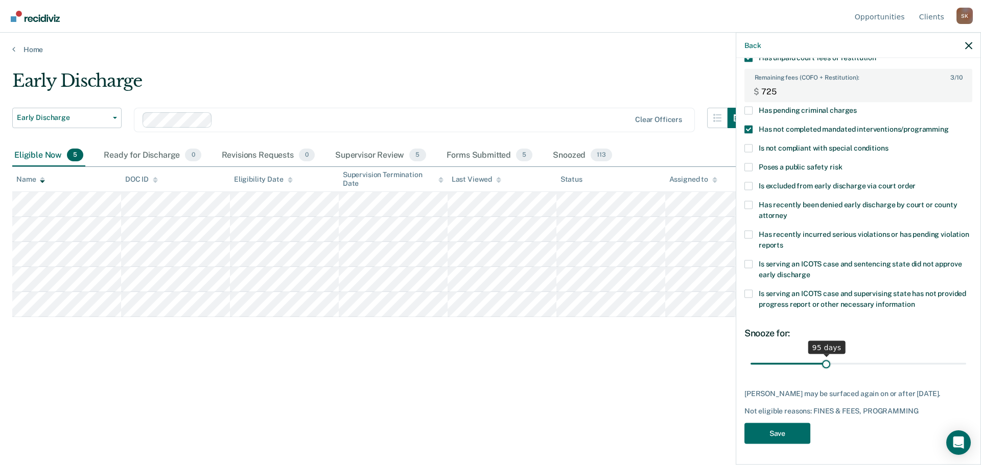
scroll to position [81, 0]
drag, startPoint x: 775, startPoint y: 358, endPoint x: 823, endPoint y: 359, distance: 48.0
type input "94"
click at [823, 359] on input "range" at bounding box center [859, 365] width 216 height 18
click at [775, 427] on button "Save" at bounding box center [777, 435] width 66 height 21
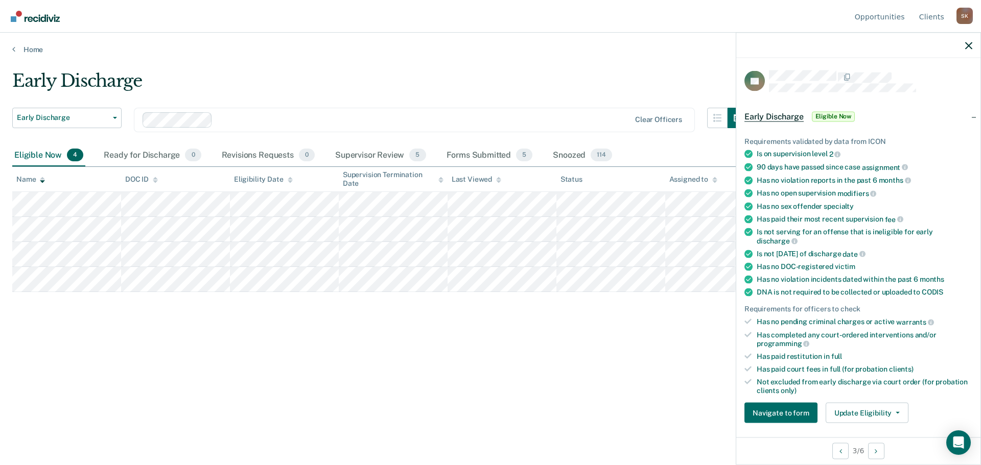
scroll to position [102, 0]
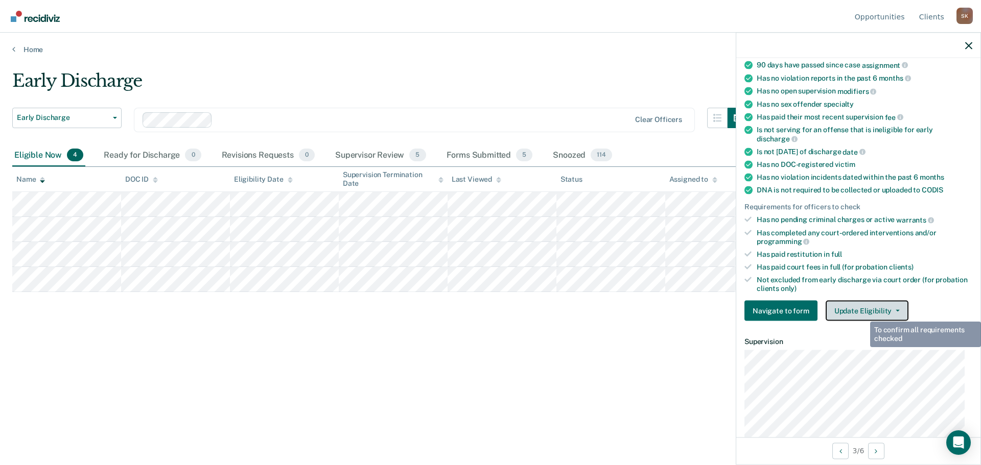
click at [864, 311] on button "Update Eligibility" at bounding box center [867, 311] width 83 height 20
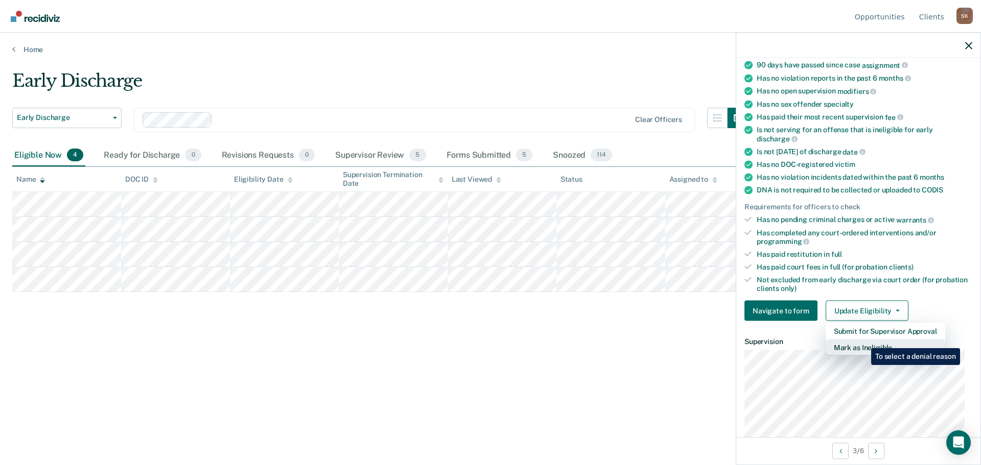
click at [864, 341] on button "Mark as Ineligible" at bounding box center [886, 348] width 120 height 16
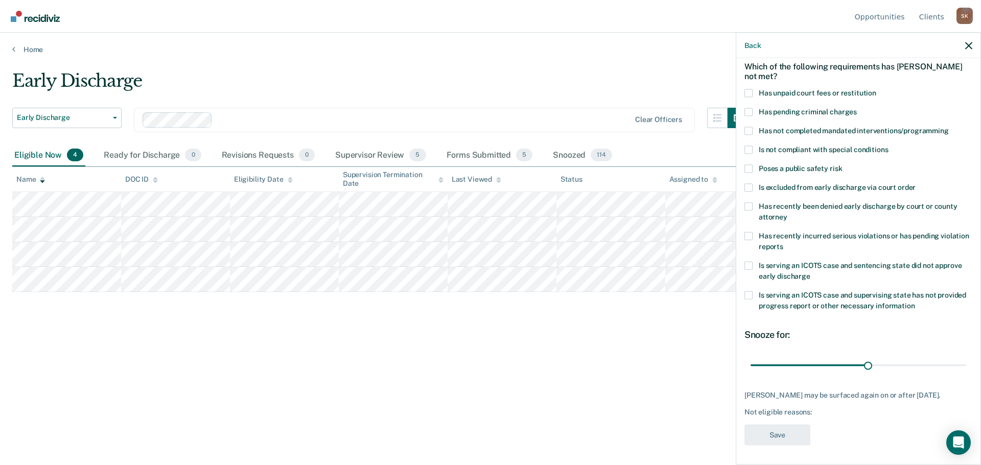
click at [753, 90] on label "Has unpaid court fees or restitution" at bounding box center [858, 94] width 228 height 11
click at [876, 89] on input "Has unpaid court fees or restitution" at bounding box center [876, 89] width 0 height 0
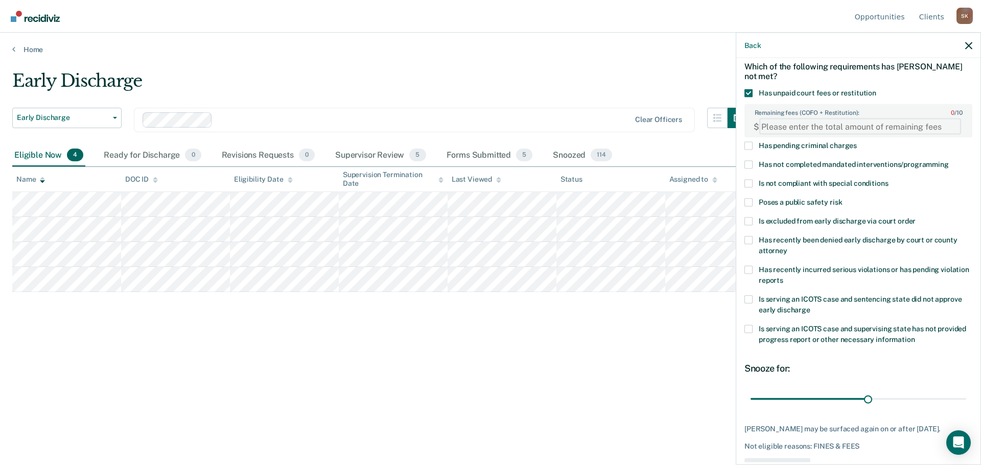
click at [786, 125] on FEESReasonInput "Remaining fees (COFO + Restitution): 0 / 10" at bounding box center [860, 127] width 202 height 16
type FEESReasonInput "848.60"
drag, startPoint x: 867, startPoint y: 402, endPoint x: 839, endPoint y: 394, distance: 28.6
type input "23"
click at [839, 394] on input "range" at bounding box center [859, 399] width 216 height 18
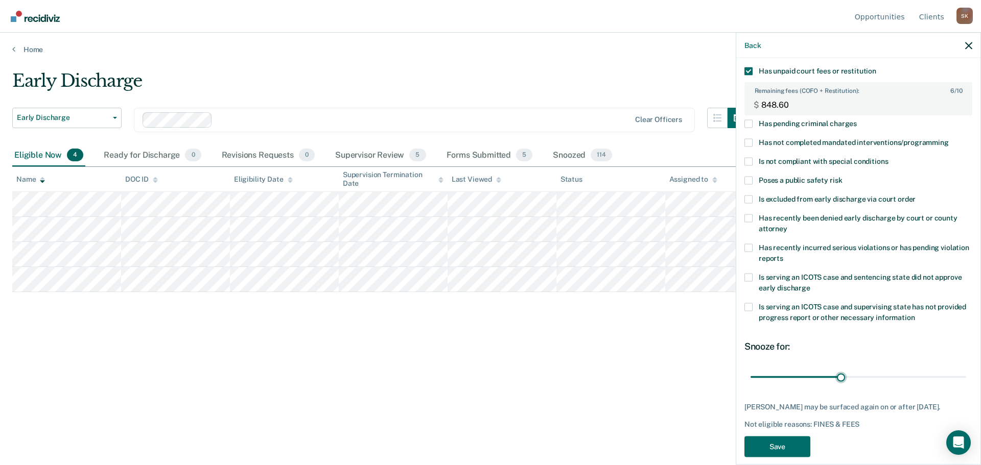
scroll to position [81, 0]
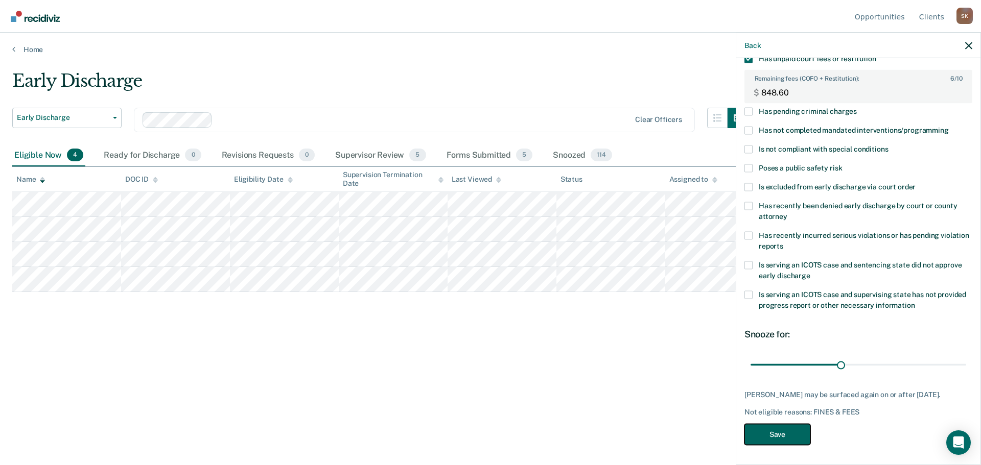
click at [765, 428] on button "Save" at bounding box center [777, 435] width 66 height 21
